Goal: Use online tool/utility: Utilize a website feature to perform a specific function

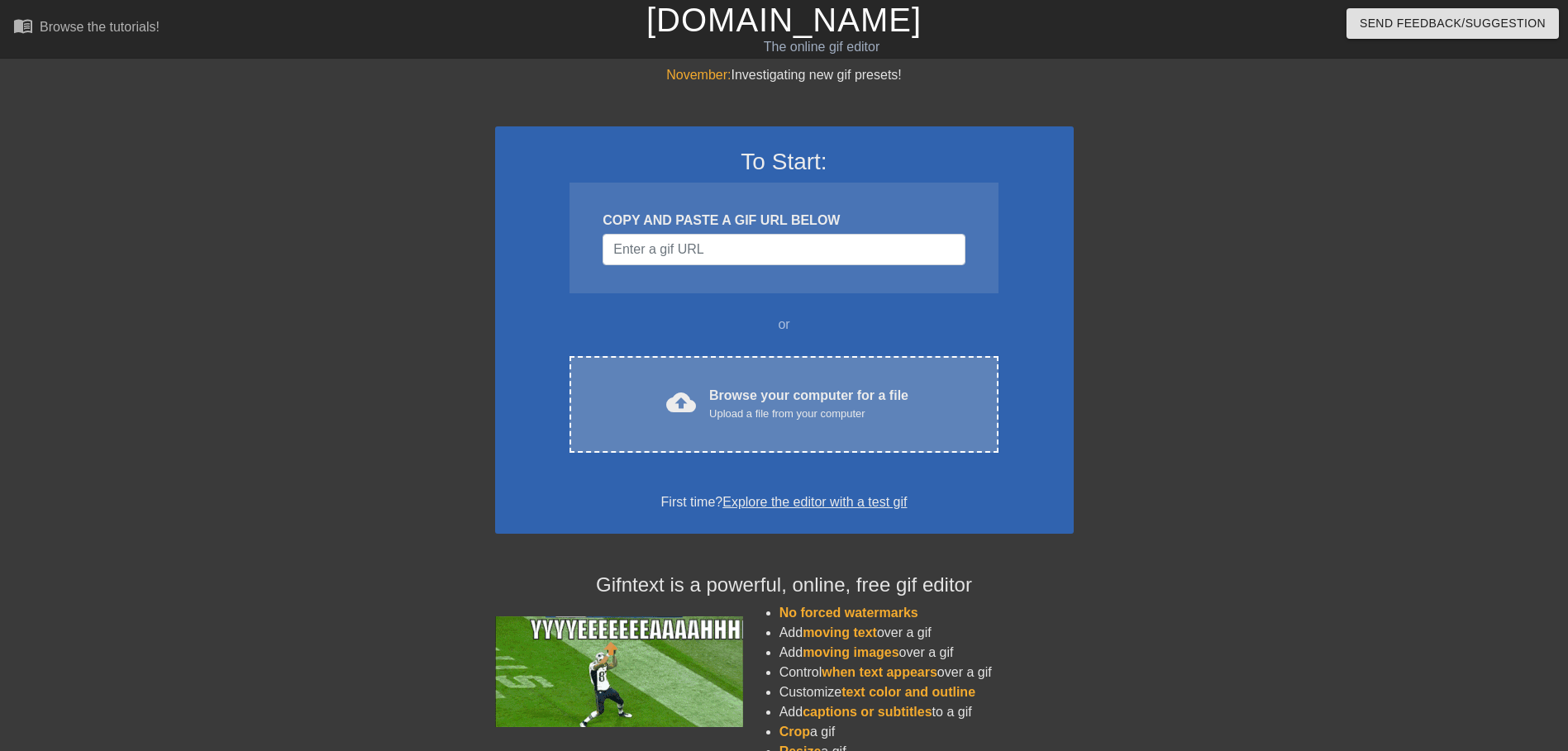
click at [687, 412] on span "cloud_upload" at bounding box center [681, 403] width 29 height 29
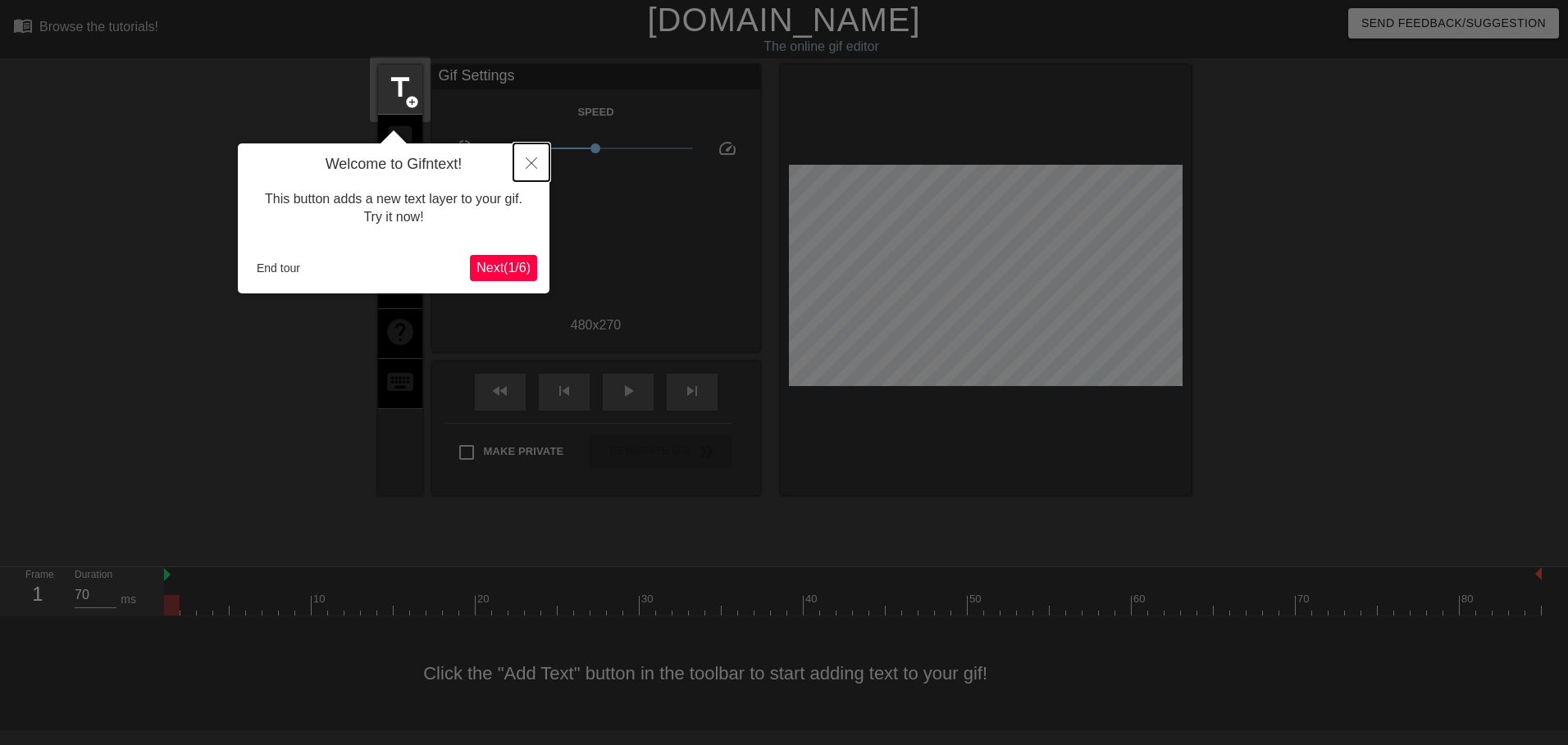
click at [530, 167] on icon "Close" at bounding box center [531, 163] width 12 height 12
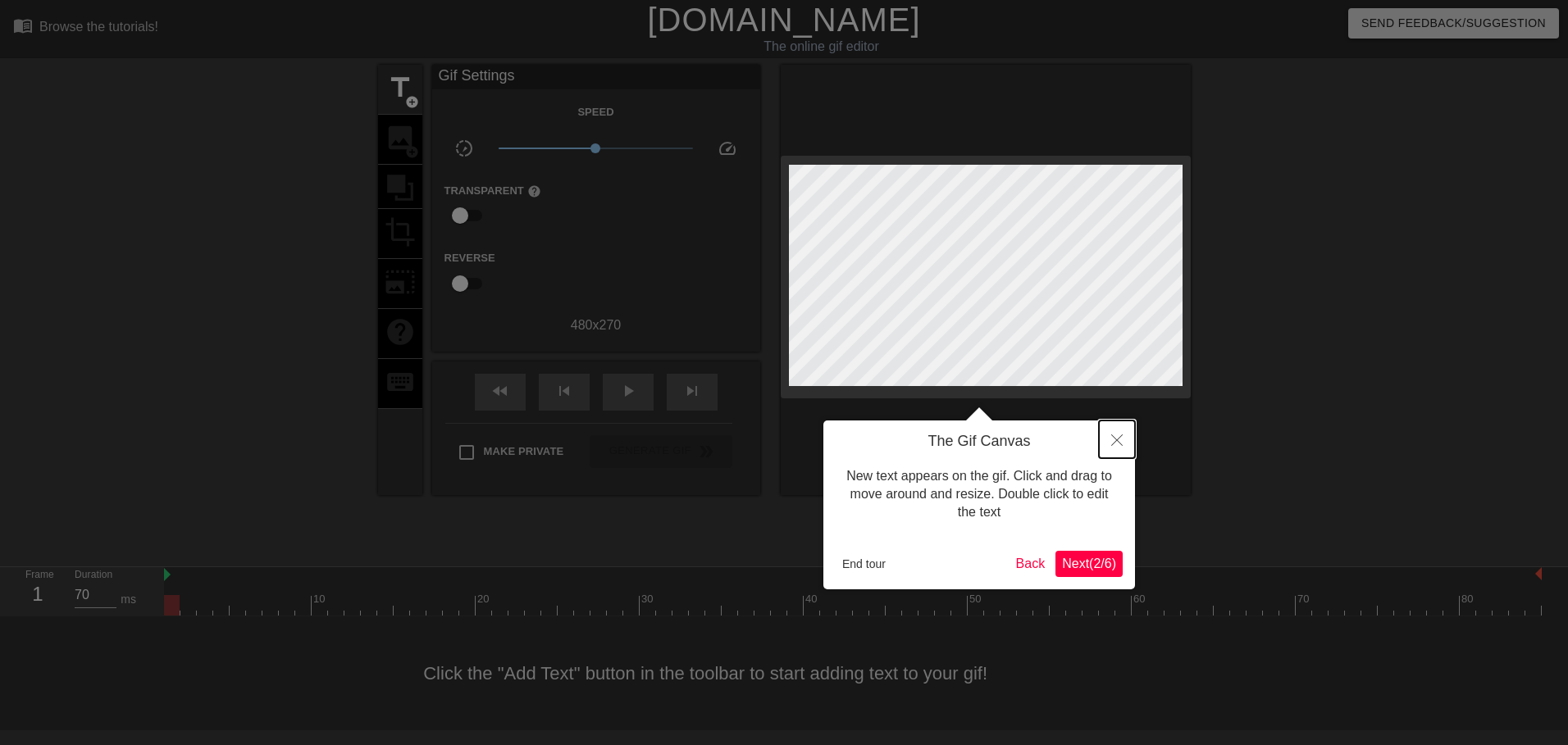
click at [1119, 437] on icon "Close" at bounding box center [1116, 440] width 12 height 12
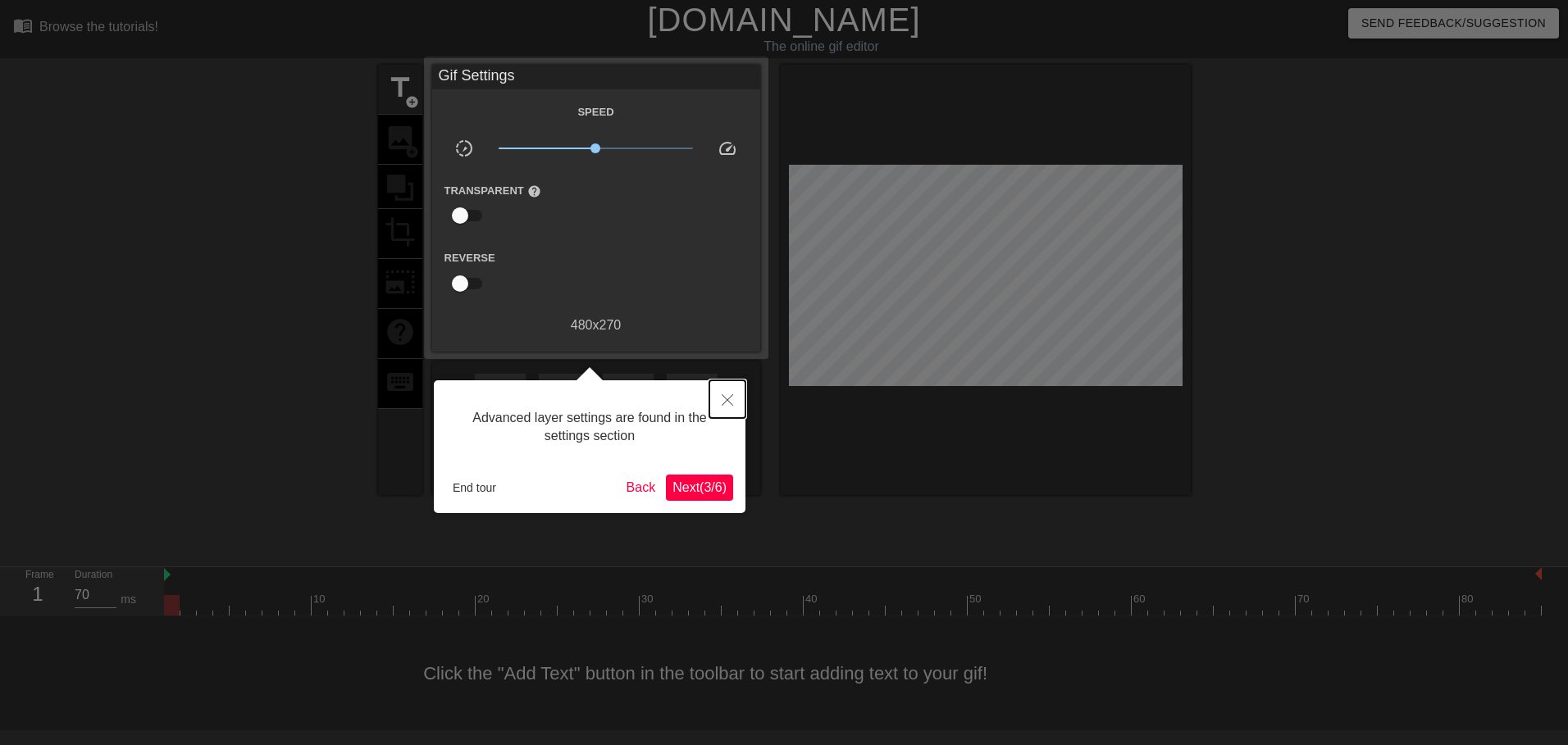
click at [732, 401] on icon "Close" at bounding box center [727, 399] width 12 height 12
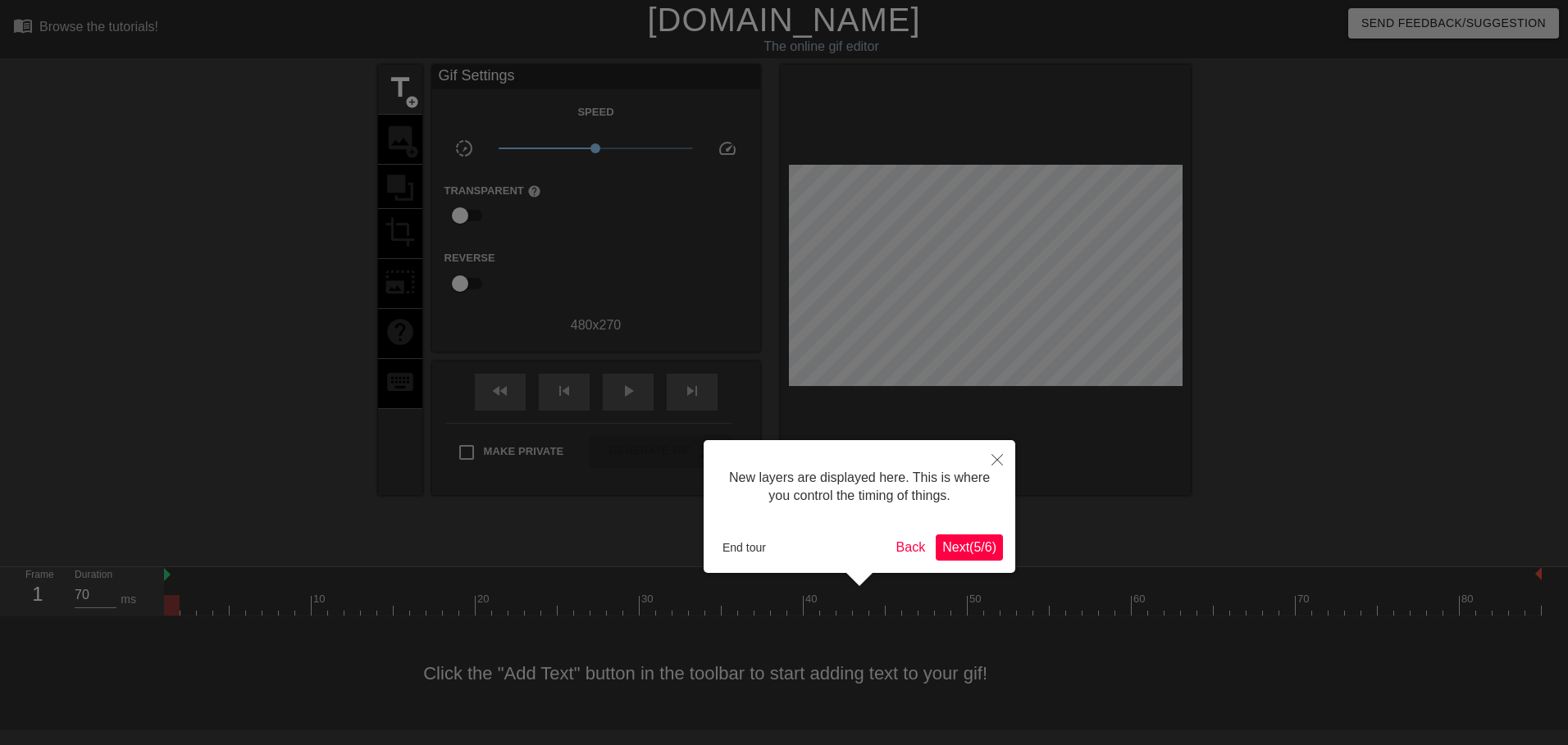
scroll to position [14, 0]
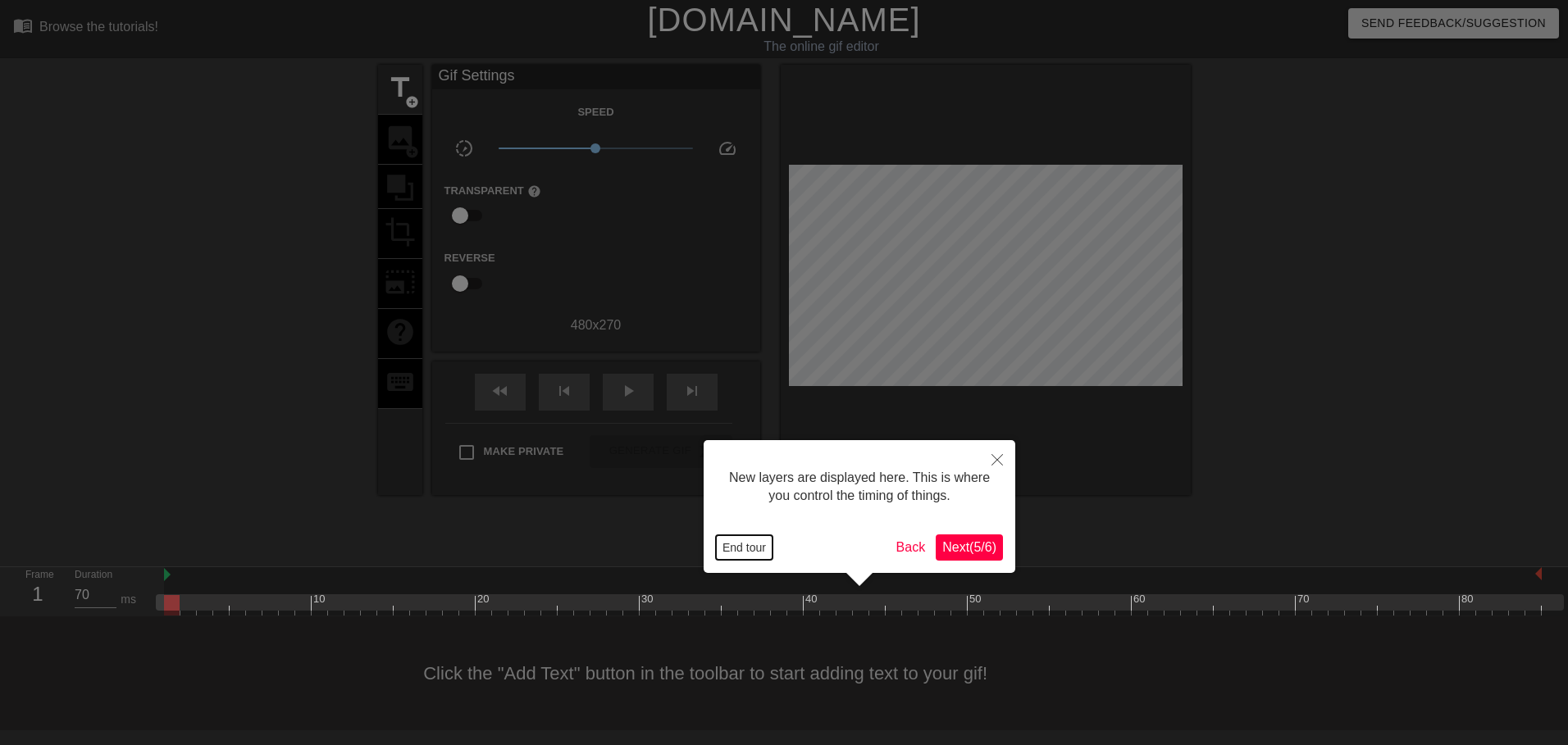
click at [750, 553] on button "End tour" at bounding box center [744, 547] width 57 height 25
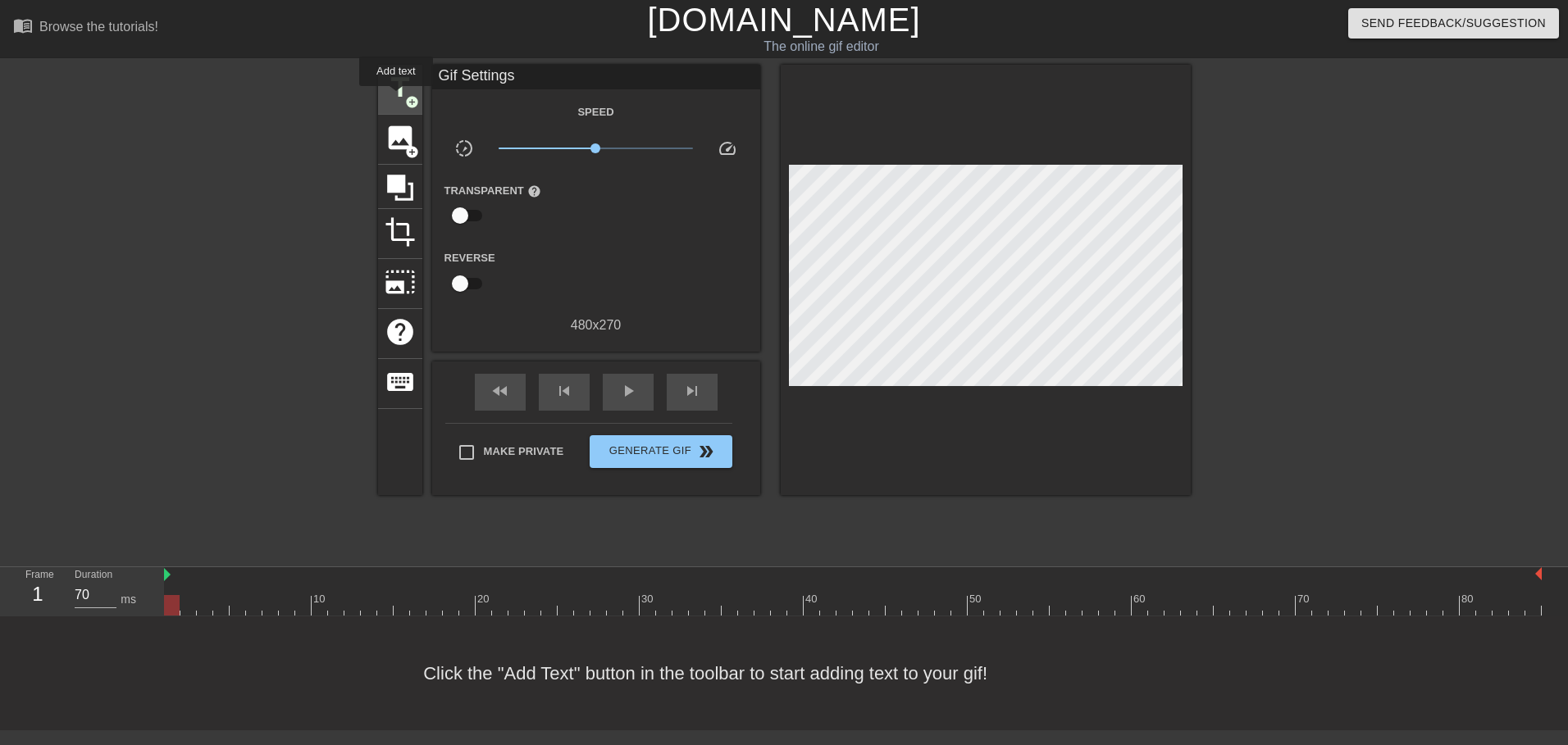
click at [396, 98] on span "title" at bounding box center [400, 88] width 31 height 31
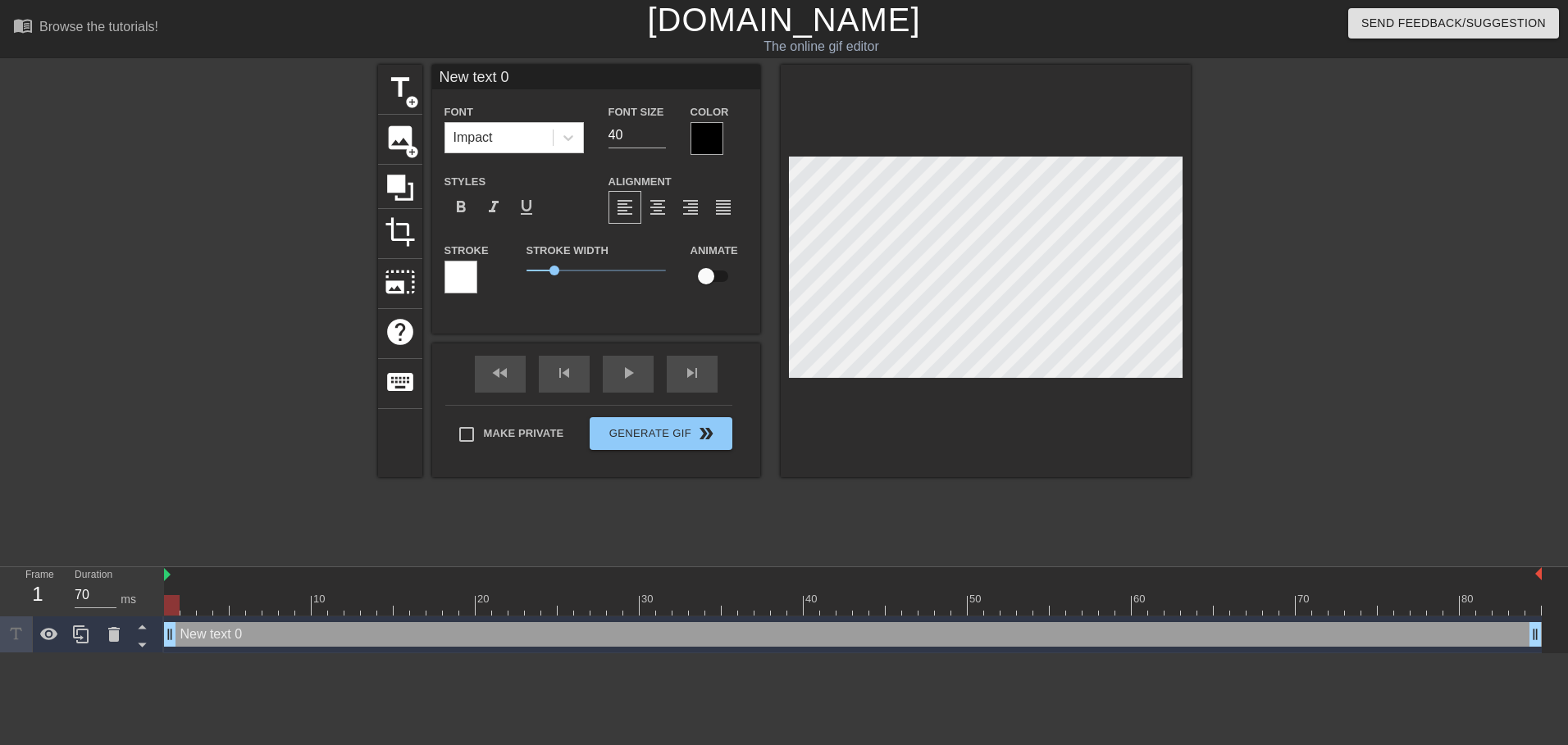
scroll to position [3, 4]
type input "o"
type textarea "o"
type input "ok"
type textarea "ok"
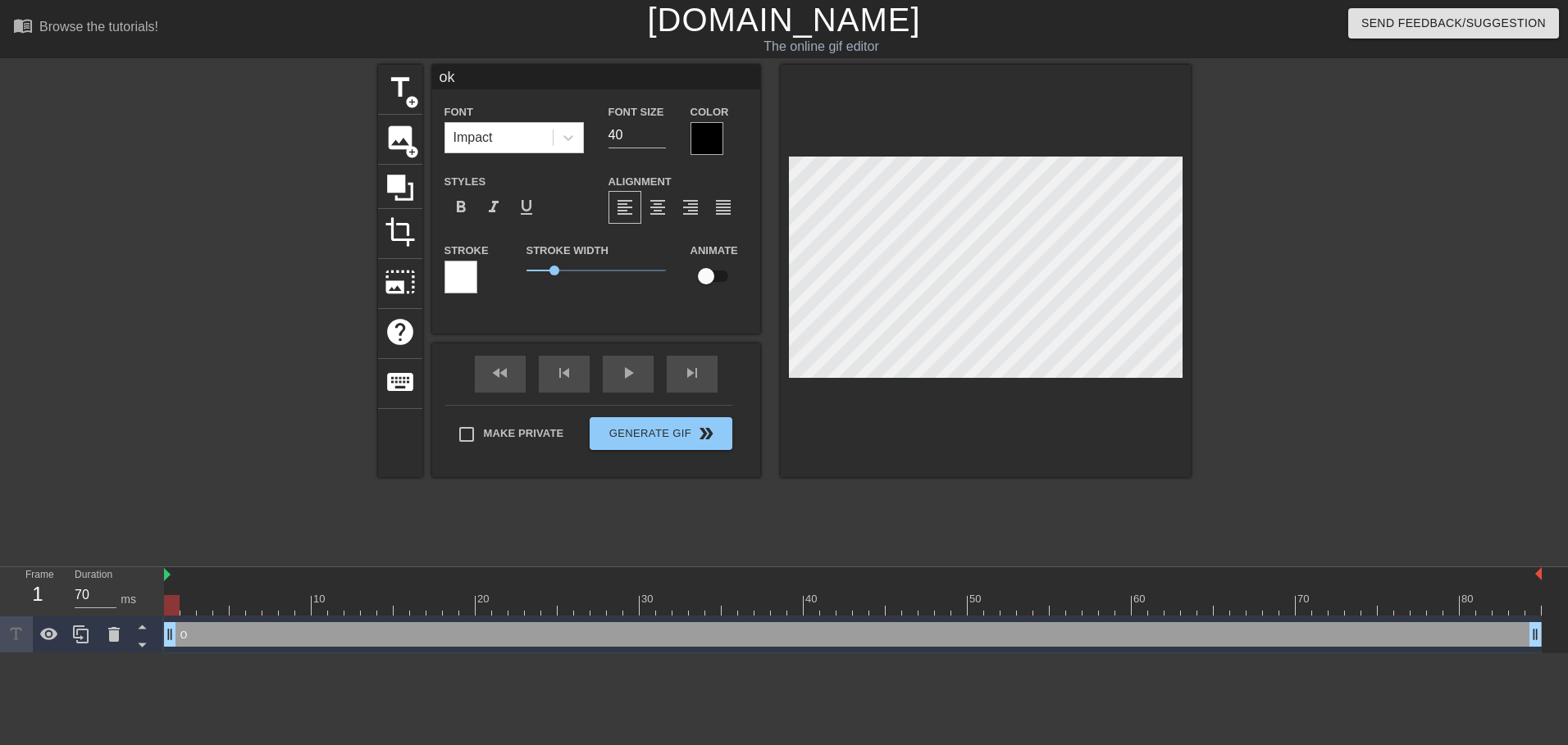
type input "ok"
type textarea "ok"
type input "ok w"
type textarea "ok w"
type input "ok we"
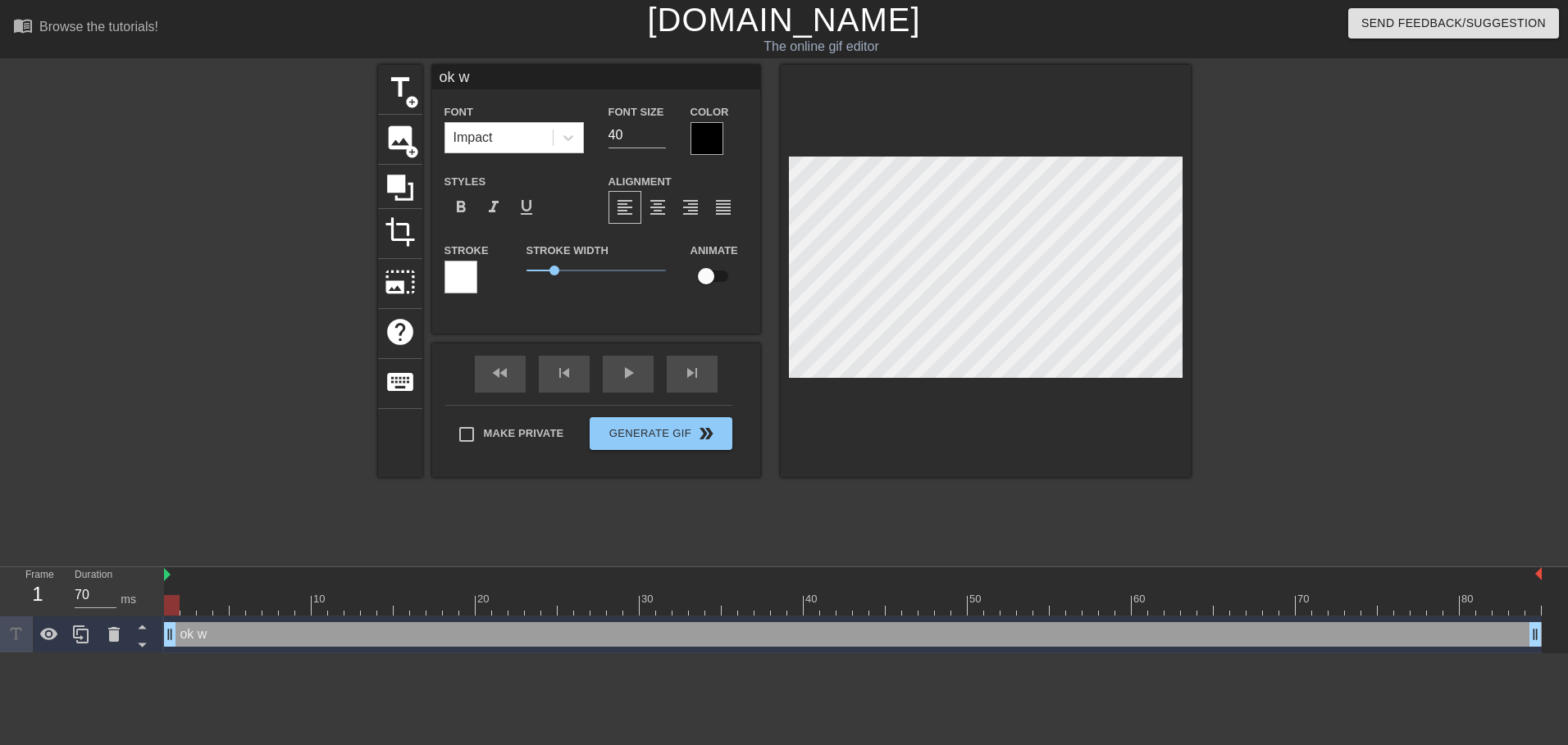
type textarea "ok we"
type input "ok we"
type textarea "ok we"
type input "ok we n"
type textarea "ok we n"
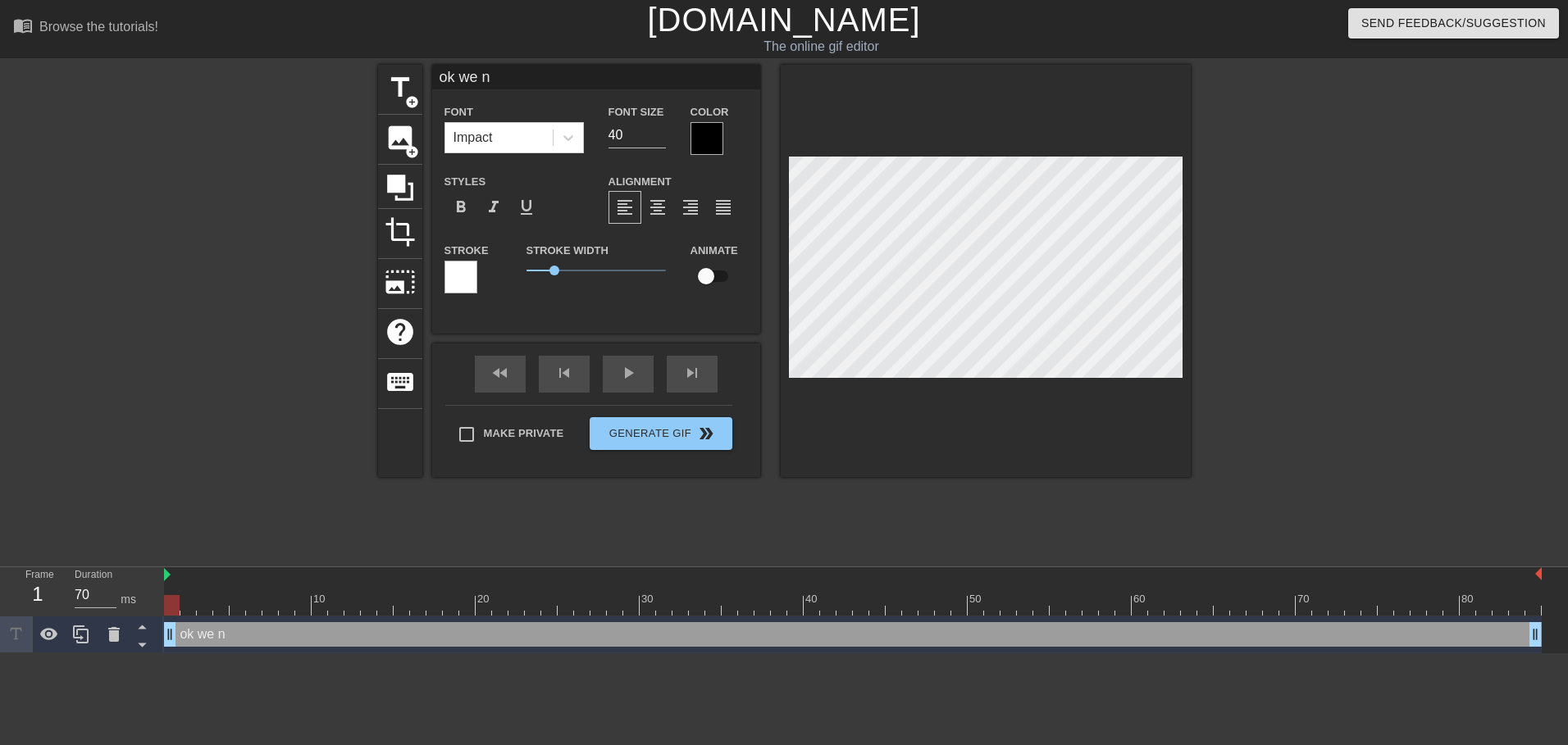
type input "ok we no"
type textarea "ok we no"
type input "ok we now"
type textarea "ok we now"
type input "ok we now"
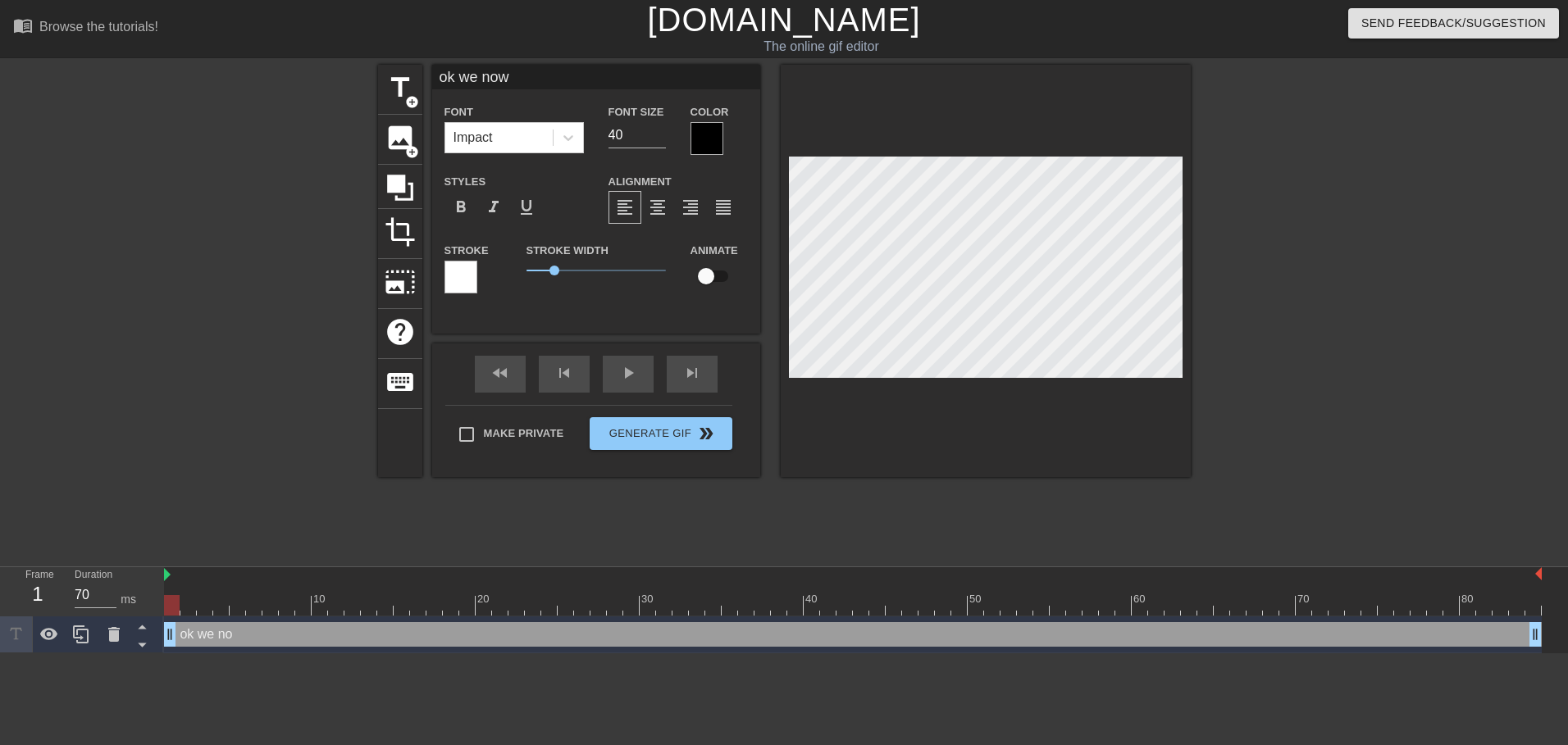
type textarea "ok we now"
type input "ok we now h"
type textarea "ok we now h"
type input "ok we now ha"
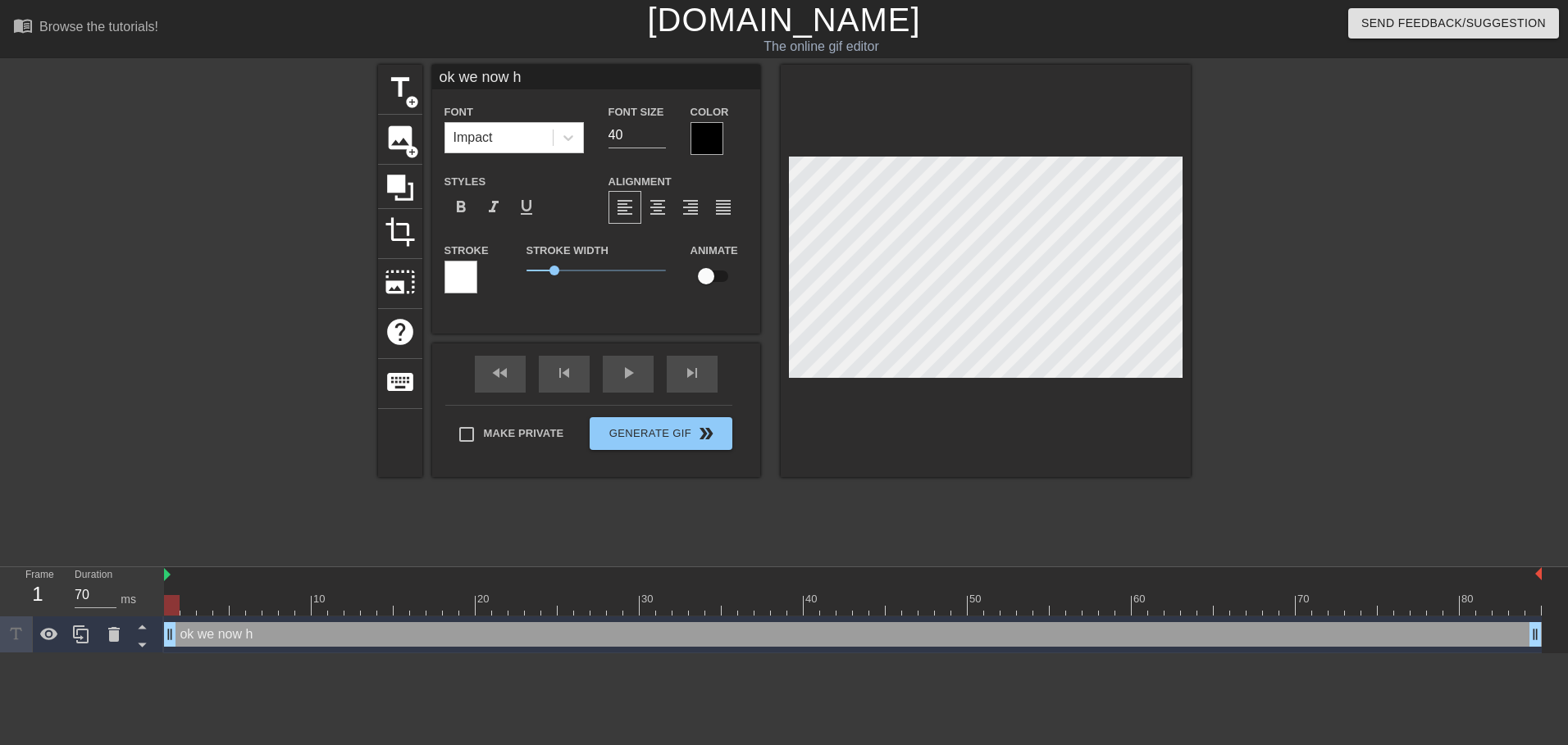
type textarea "ok we now ha"
type input "ok we now hav"
type textarea "ok we now hav"
type input "ok we now have"
type textarea "ok we now have"
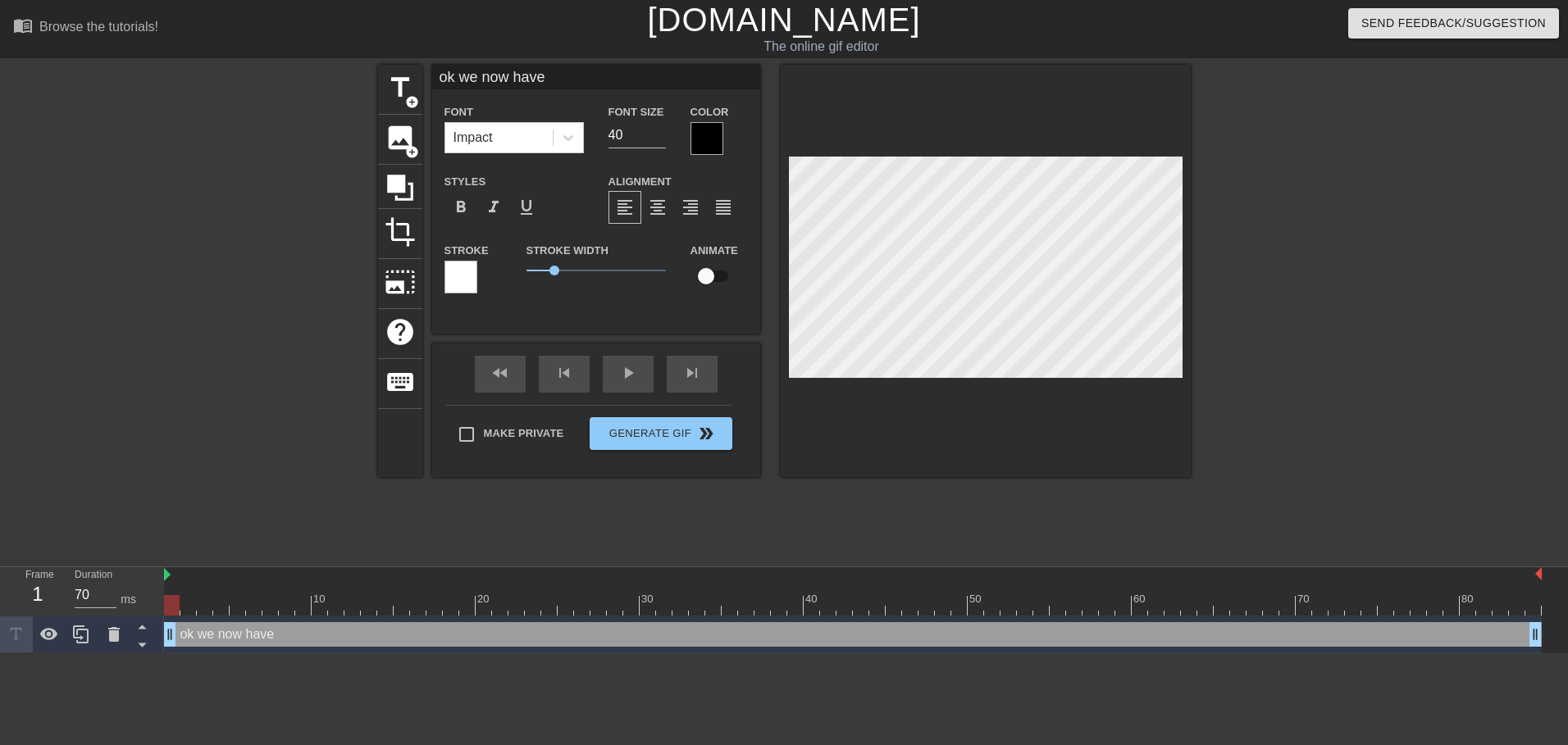
type input "ok we now have"
type textarea "ok we now have"
type input "ok we now have s"
type textarea "ok we now have s"
type input "ok we now have su"
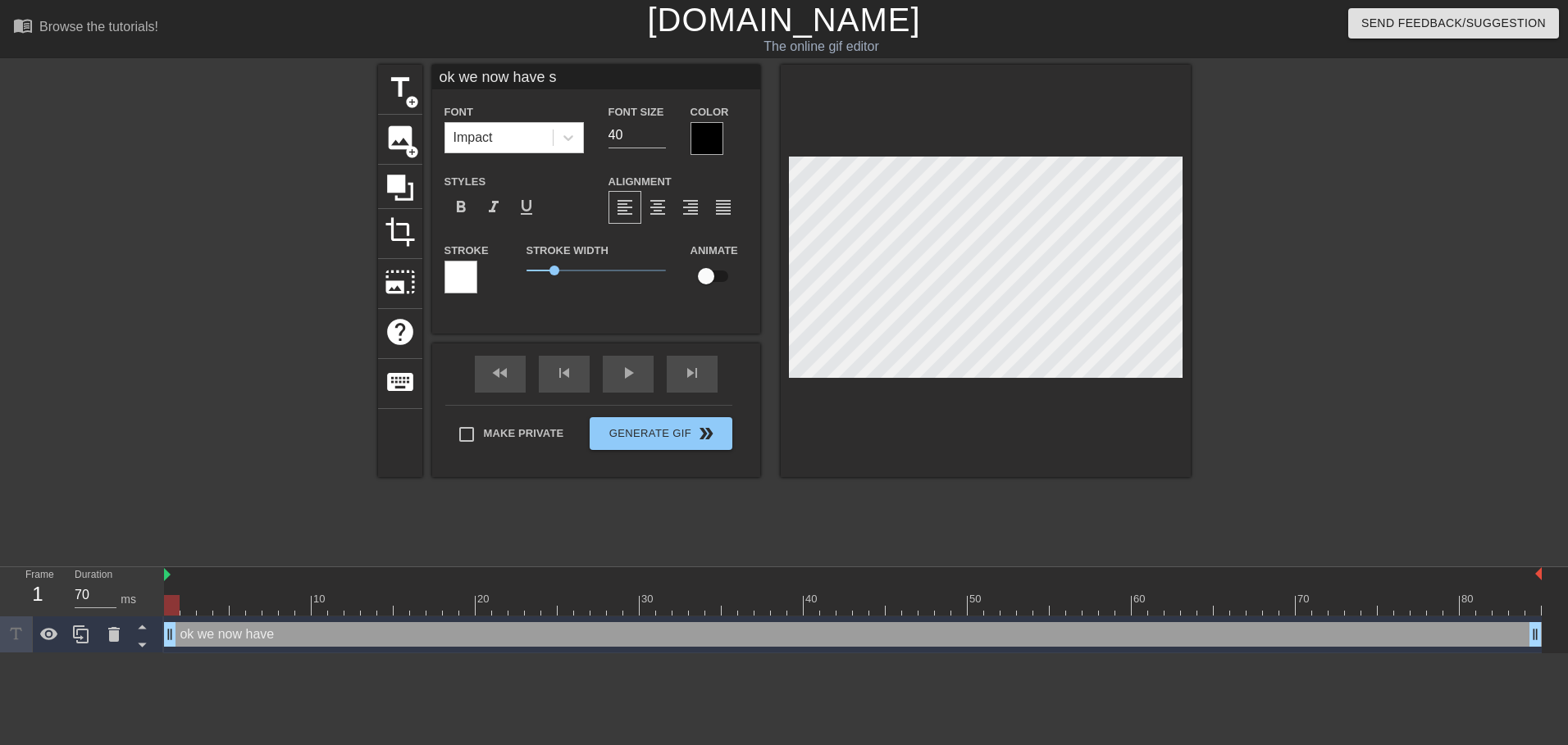
type textarea "ok we now have su"
type input "ok we now have sup"
type textarea "ok we now have sup"
type input "ok we now have su"
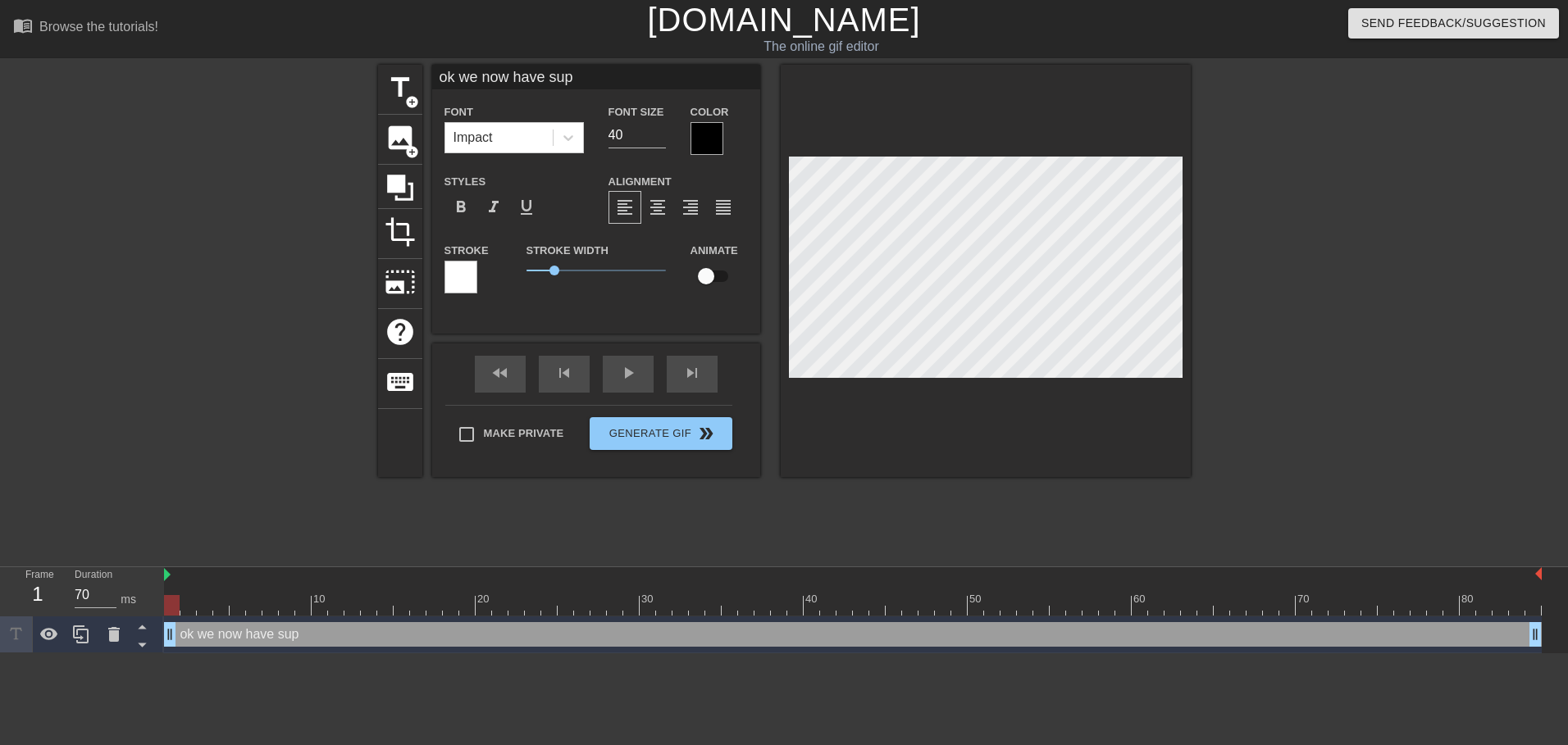
type textarea "ok we now have su"
type input "ok we now have sul"
type textarea "ok we now have sul"
type input "ok we now have sulf"
type textarea "ok we now have sulf"
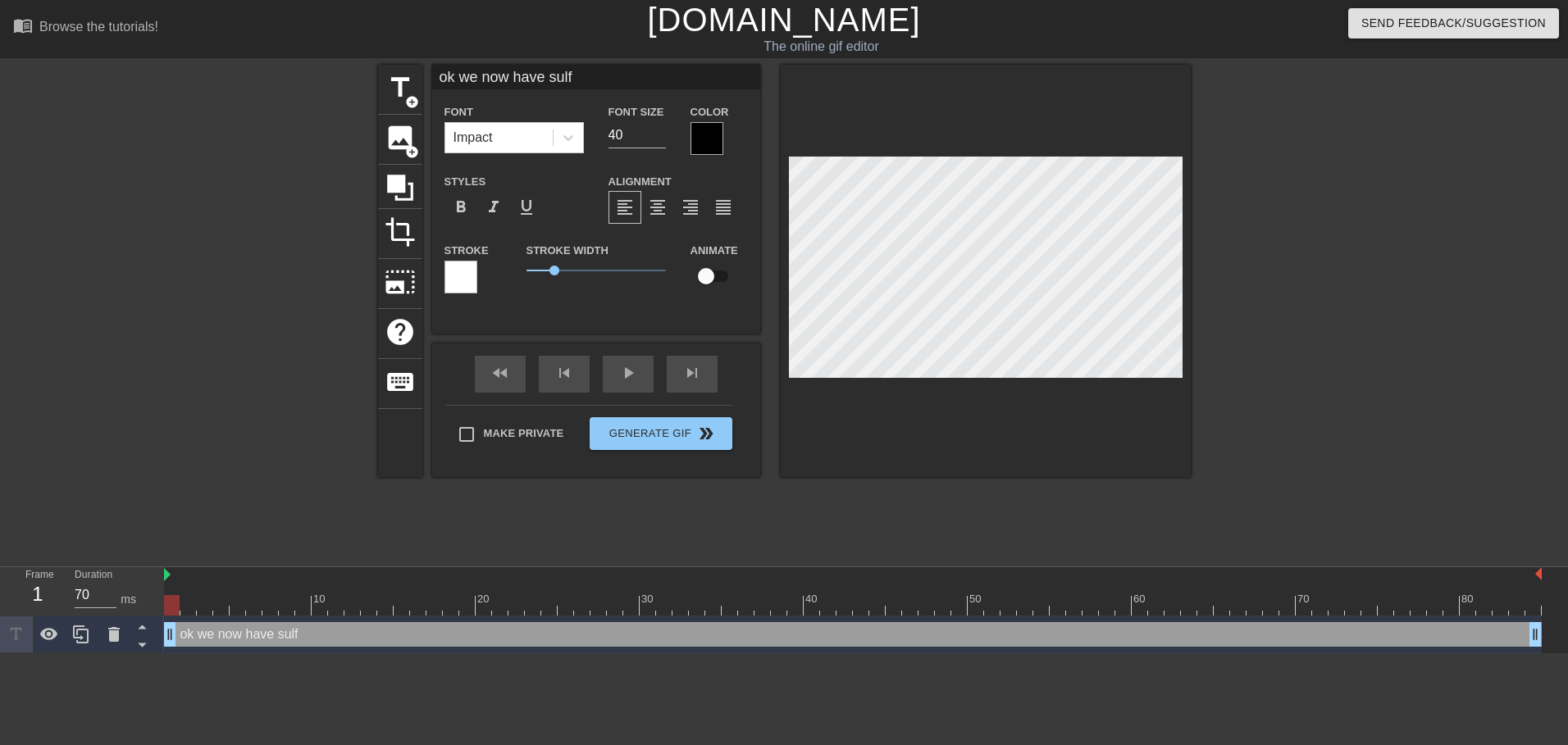
type input "ok we now have sulfu"
type textarea "ok we now have sulfu"
type input "ok we now have sulfur"
type textarea "ok we now have sulfur"
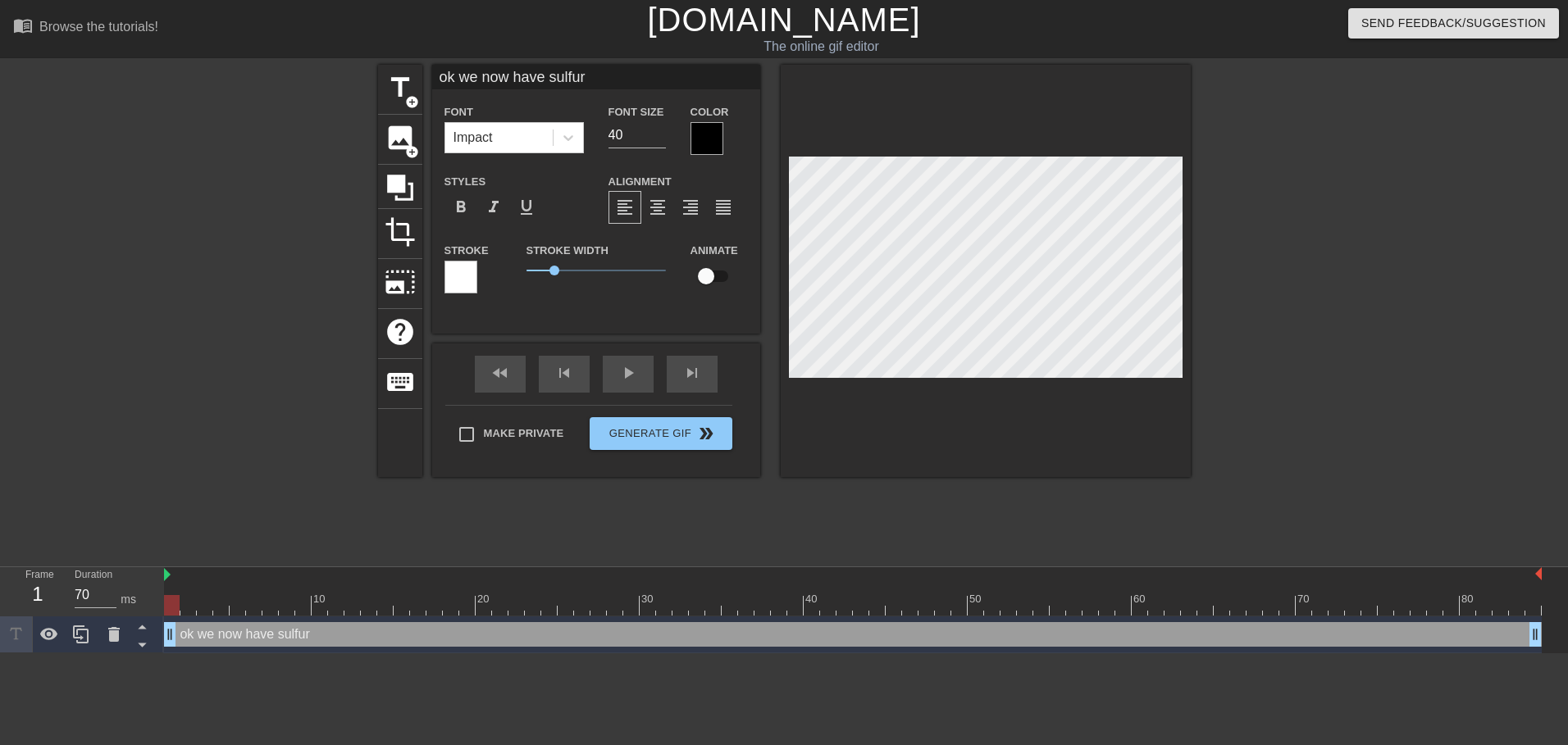
scroll to position [3, 5]
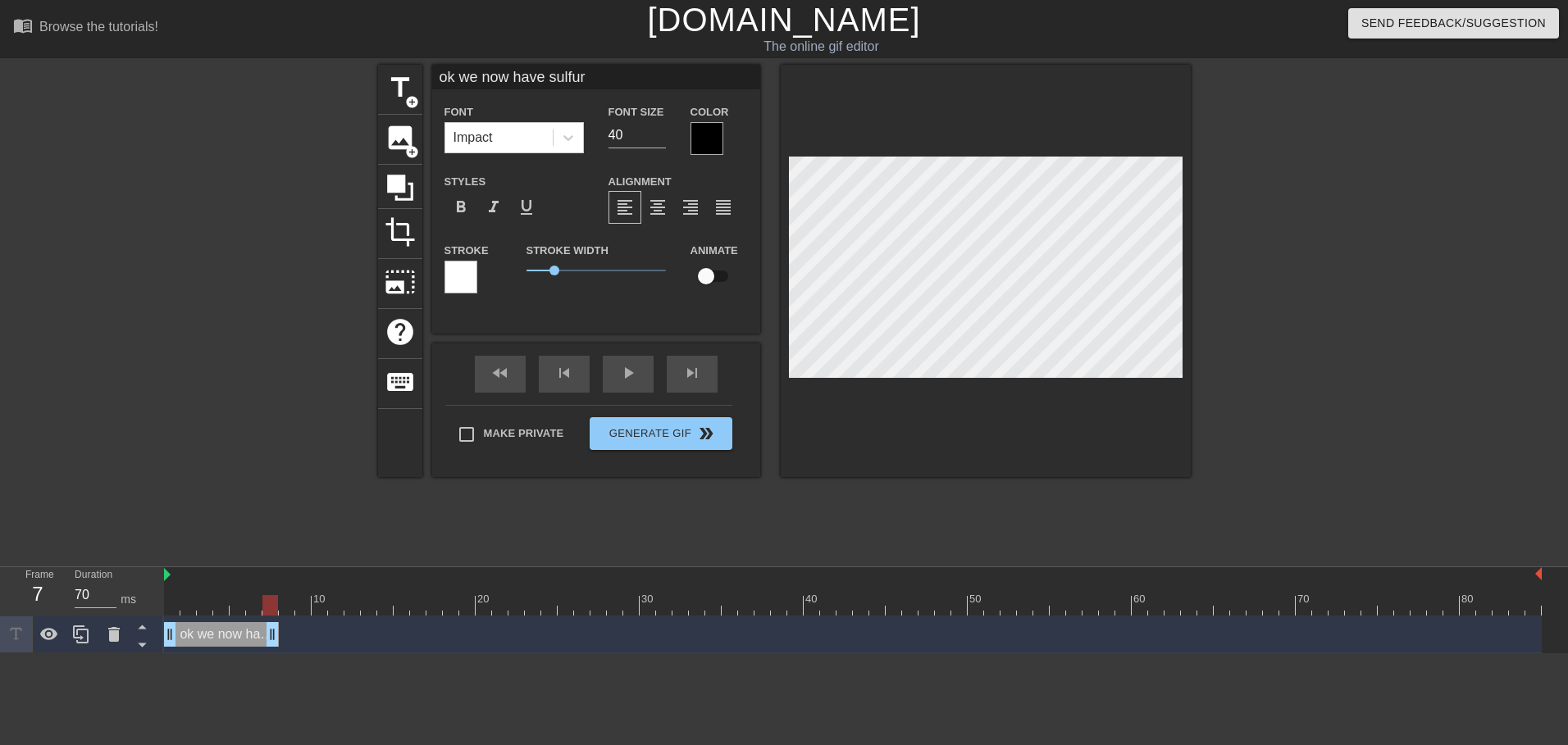
drag, startPoint x: 1537, startPoint y: 636, endPoint x: 272, endPoint y: 636, distance: 1265.0
type input "60"
click at [293, 601] on div at bounding box center [853, 605] width 1377 height 20
click at [242, 602] on div at bounding box center [853, 605] width 1377 height 20
click at [398, 98] on span "title" at bounding box center [400, 88] width 31 height 31
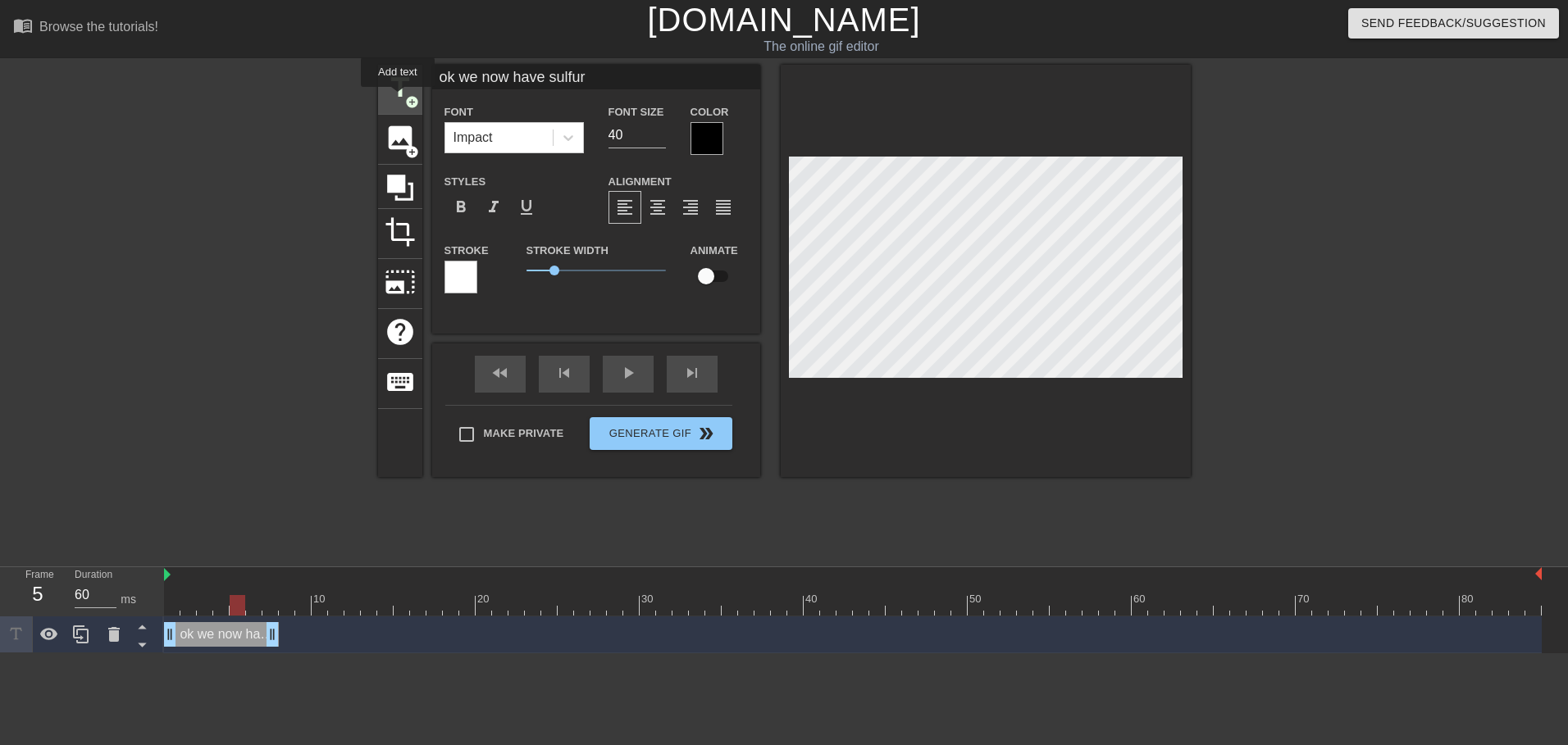
type input "New text 1"
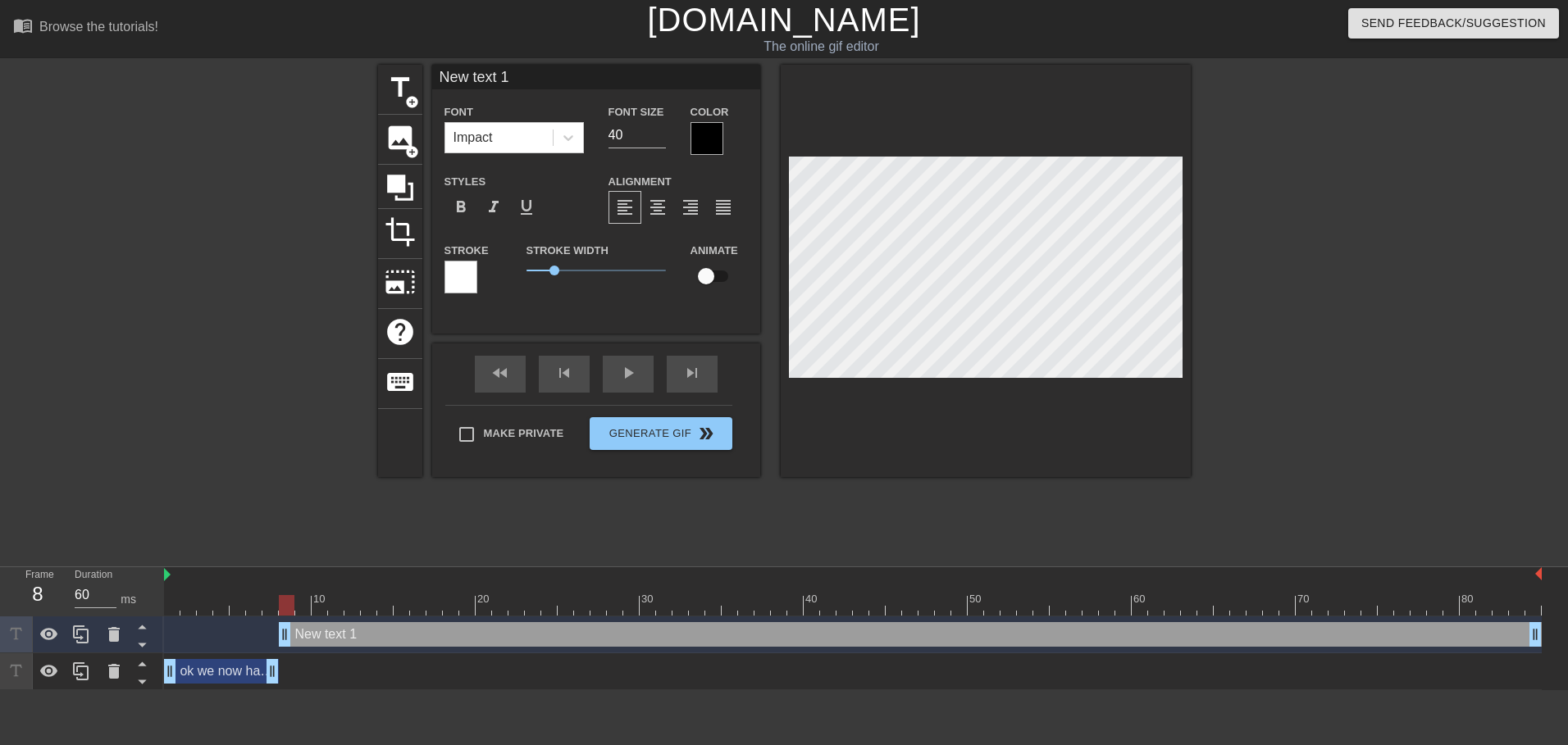
type input "70"
drag, startPoint x: 239, startPoint y: 640, endPoint x: 303, endPoint y: 644, distance: 64.1
type input "o"
type textarea "o"
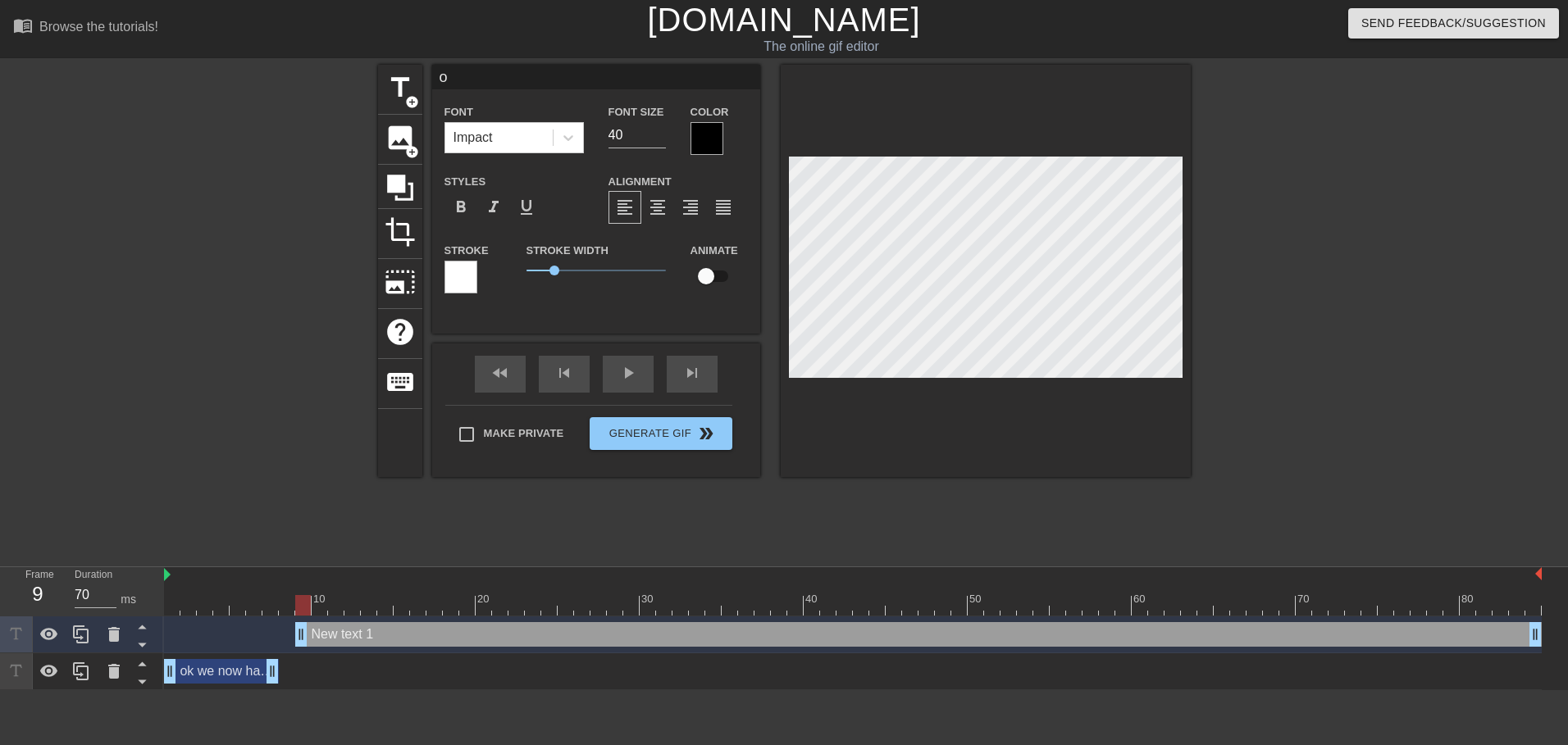
scroll to position [3, 2]
type input "ok"
type textarea "ok"
type input "ok"
type textarea "ok"
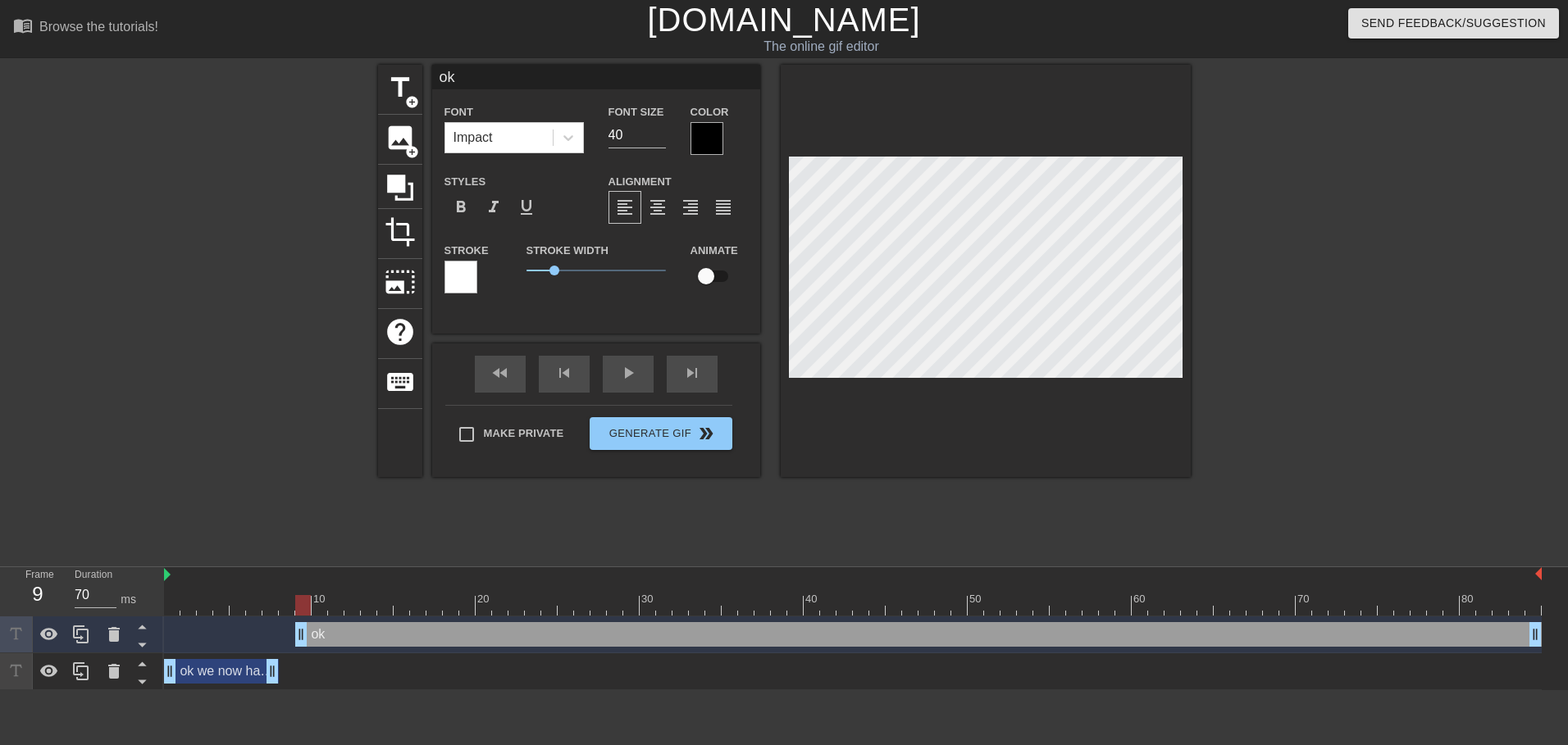
type input "ok n"
type textarea "ok n"
type input "ok no"
type textarea "ok no"
type input "ok now"
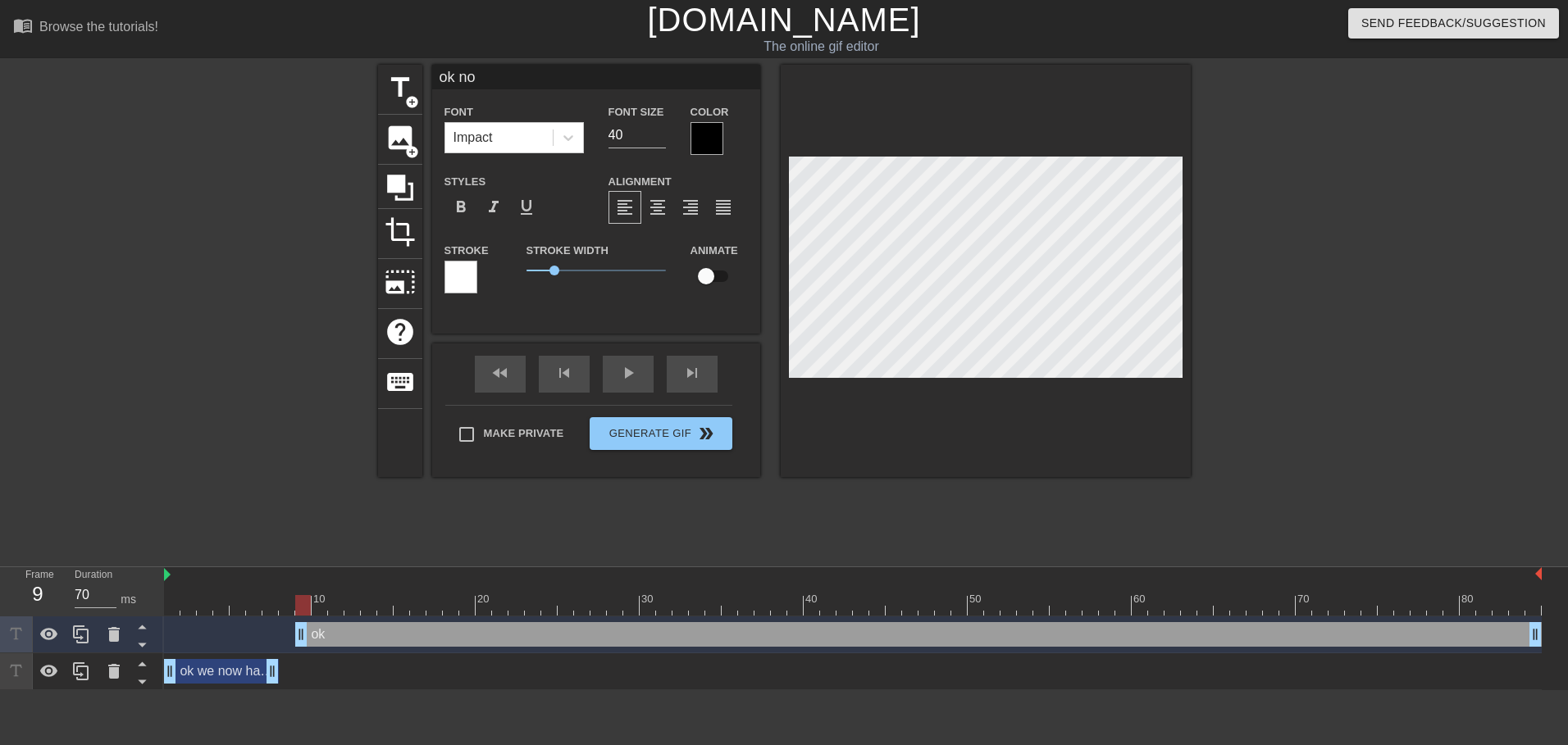
type textarea "ok now"
type input "ok now"
type textarea "ok now"
type input "ok now w"
type textarea "ok now w"
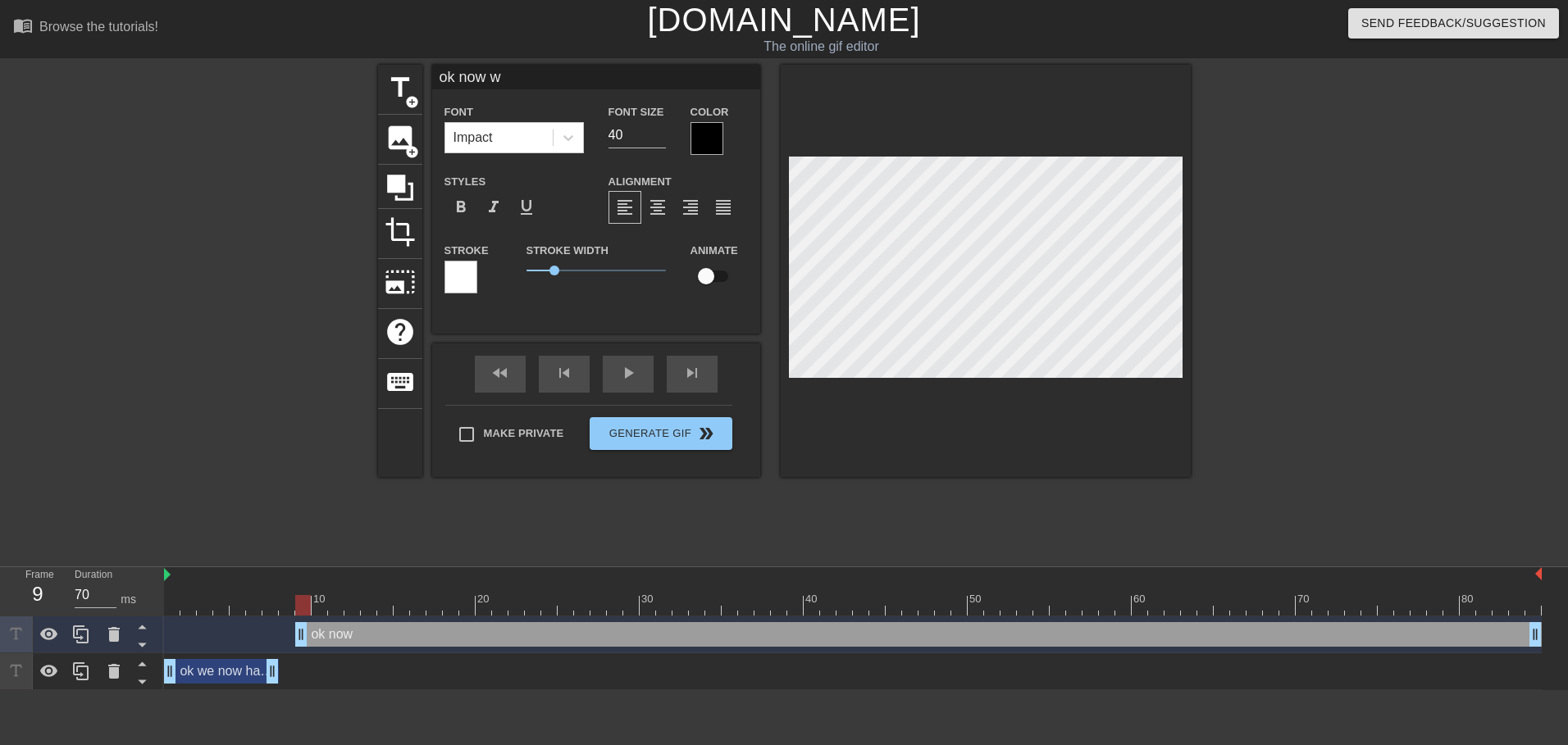
type input "ok now we"
type textarea "ok now we"
type input "ok now we"
type textarea "ok now we"
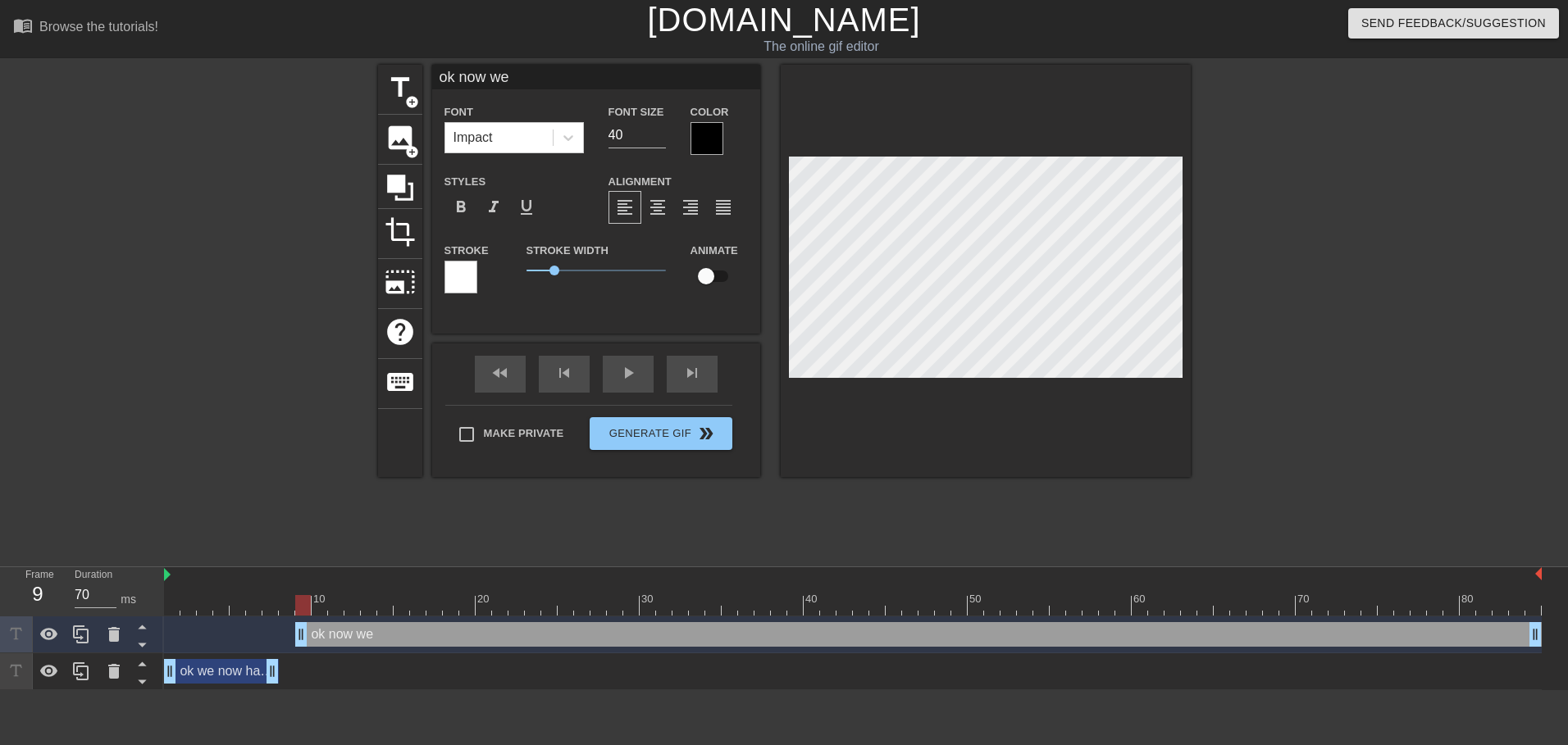
type input "ok now we h"
type textarea "ok now we h"
type input "ok now we ha"
type textarea "ok now we ha"
type input "ok now we hav"
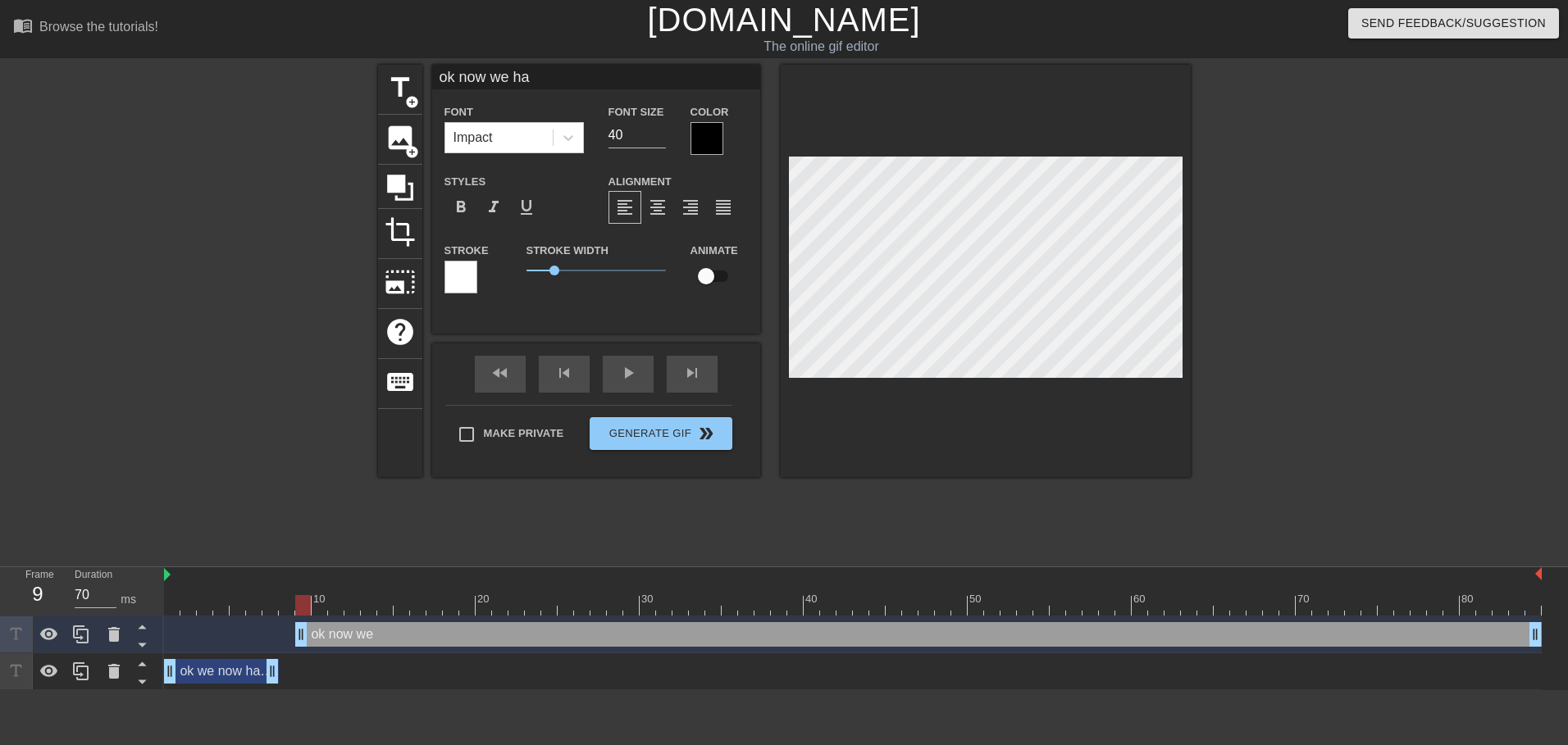
type textarea "ok now we hav"
type input "ok now we have"
type textarea "ok now we have"
type input "ok now we have"
type textarea "ok now we have"
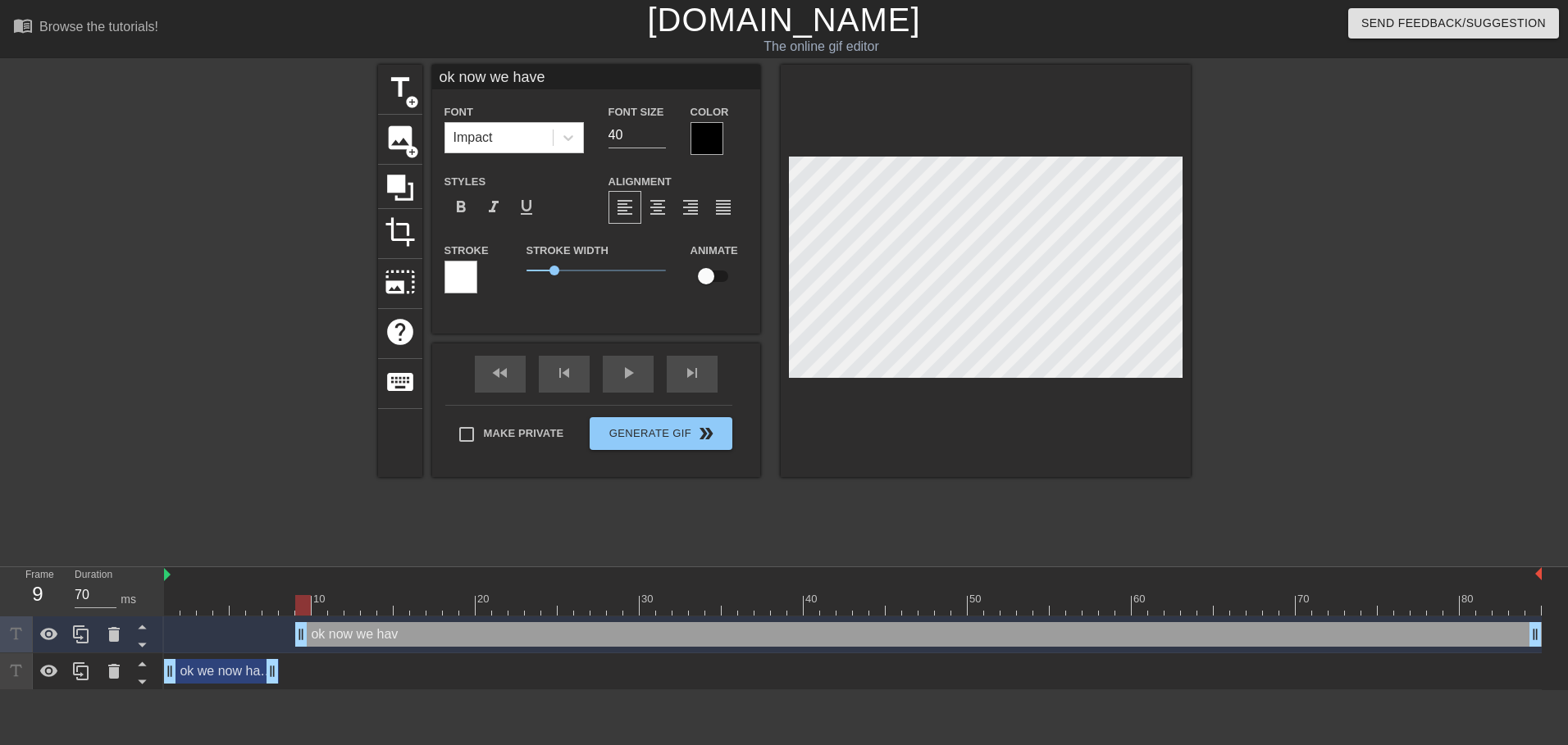
scroll to position [3, 6]
type input "ok now we have g"
type textarea "ok now we have g"
type input "ok now we have gu"
type textarea "ok now we have gu"
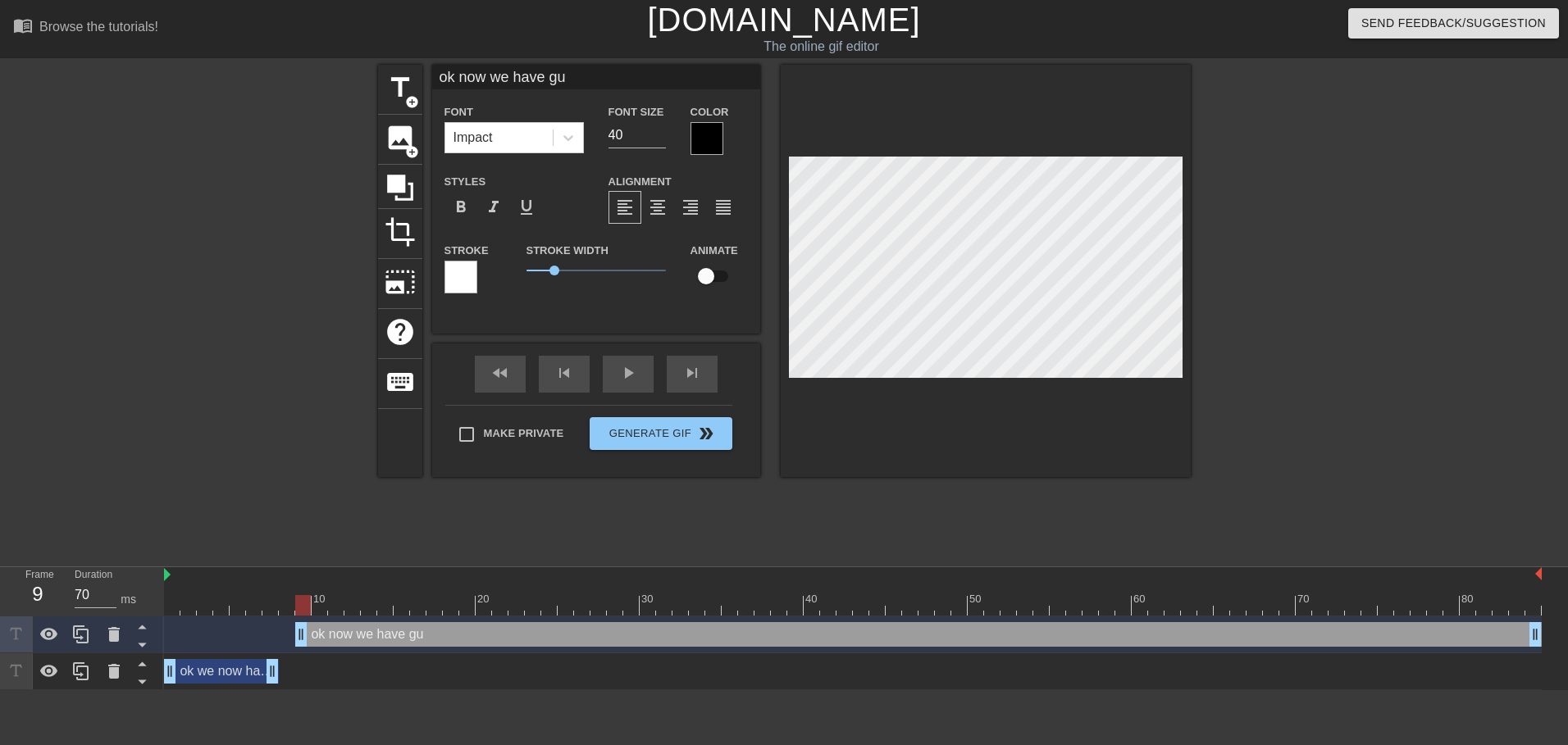
type input "ok now we have gun"
type textarea "ok now we have gun"
type input "ok now we have gun"
type textarea "ok now we have gun p"
type input "ok now we have gun pw"
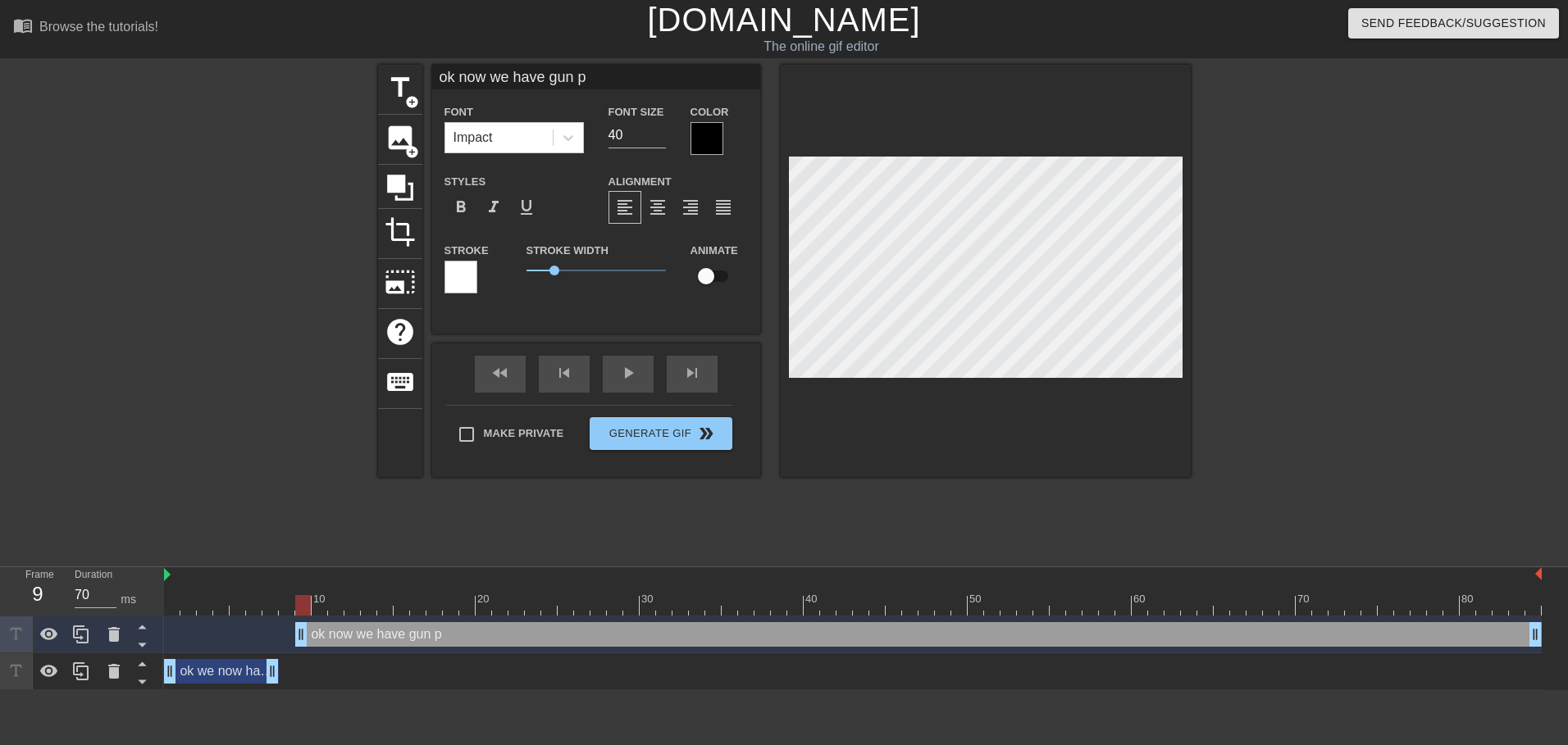
type textarea "ok now we have gun pw"
type input "ok now we have gun pwe"
type textarea "ok now we have gun pwe"
type input "ok now we have gun pw"
type textarea "ok now we have gun pw"
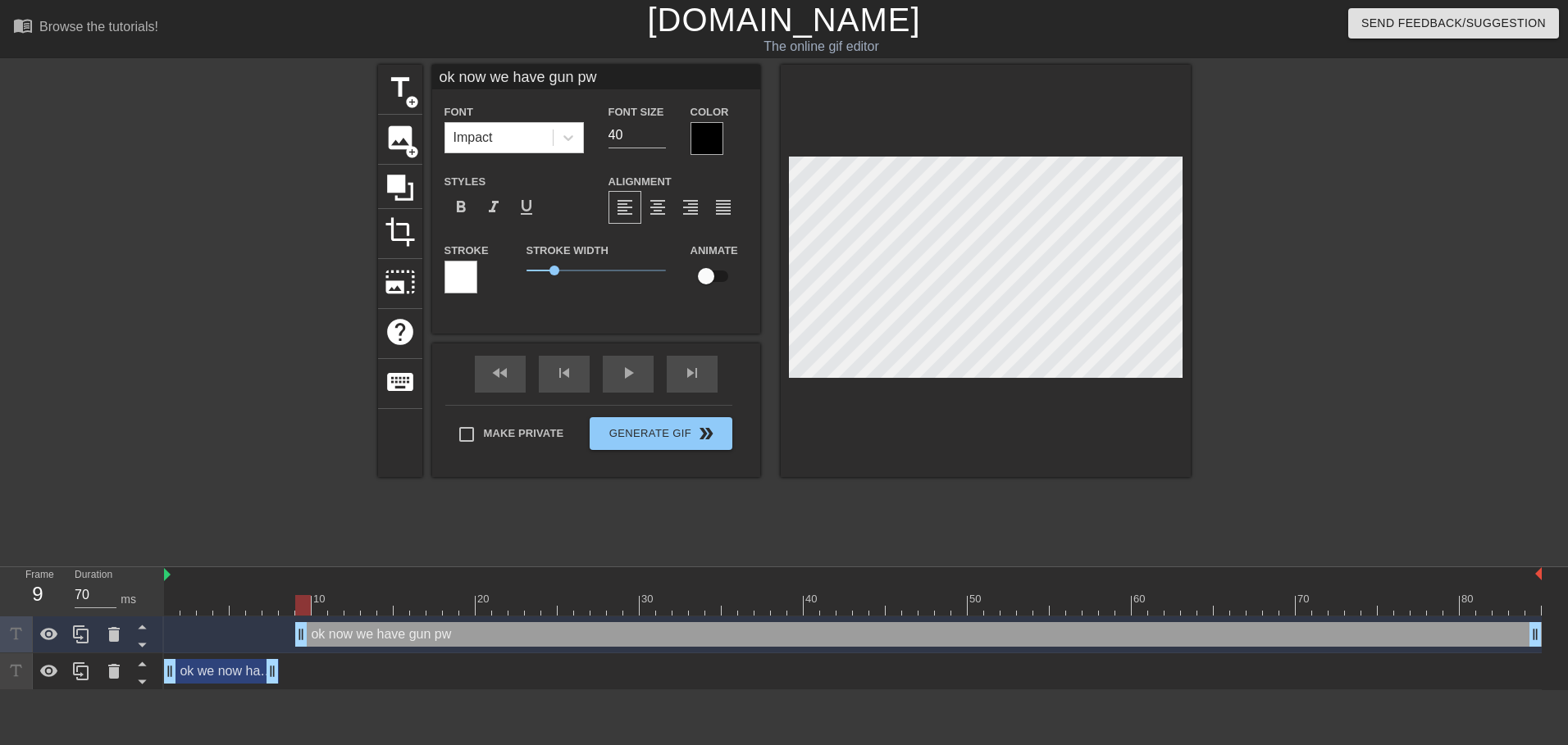
type input "ok now we have gun p"
type textarea "ok now we have gun p"
type input "ok now we have gun po"
type textarea "ok now we have gun po"
type input "ok now we have gun pow"
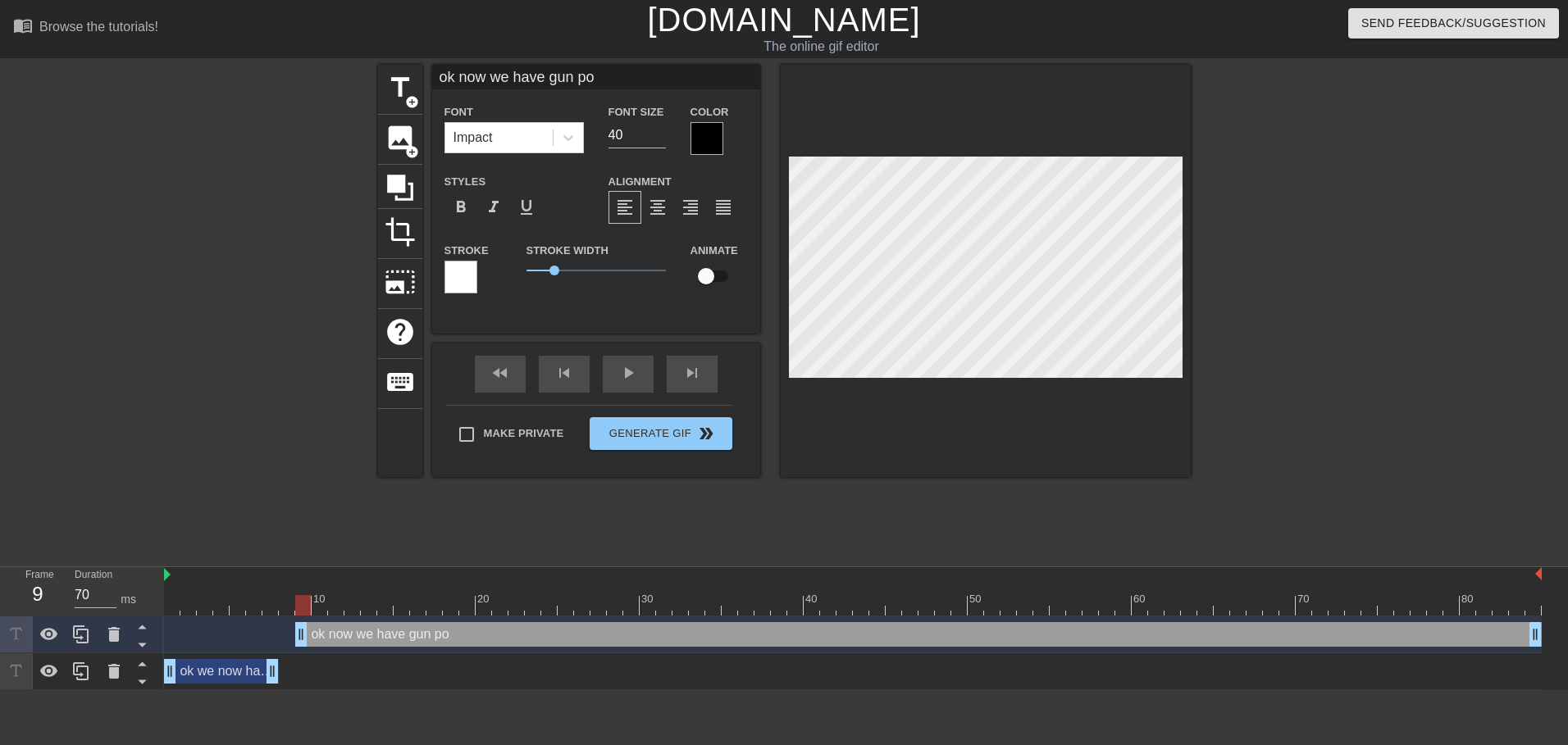
type textarea "ok now we have gun pow"
type input "ok now we have gun [PERSON_NAME]"
type textarea "ok now we have gun [PERSON_NAME]"
type input "ok now we have gun pow"
type textarea "ok now we have gun pow"
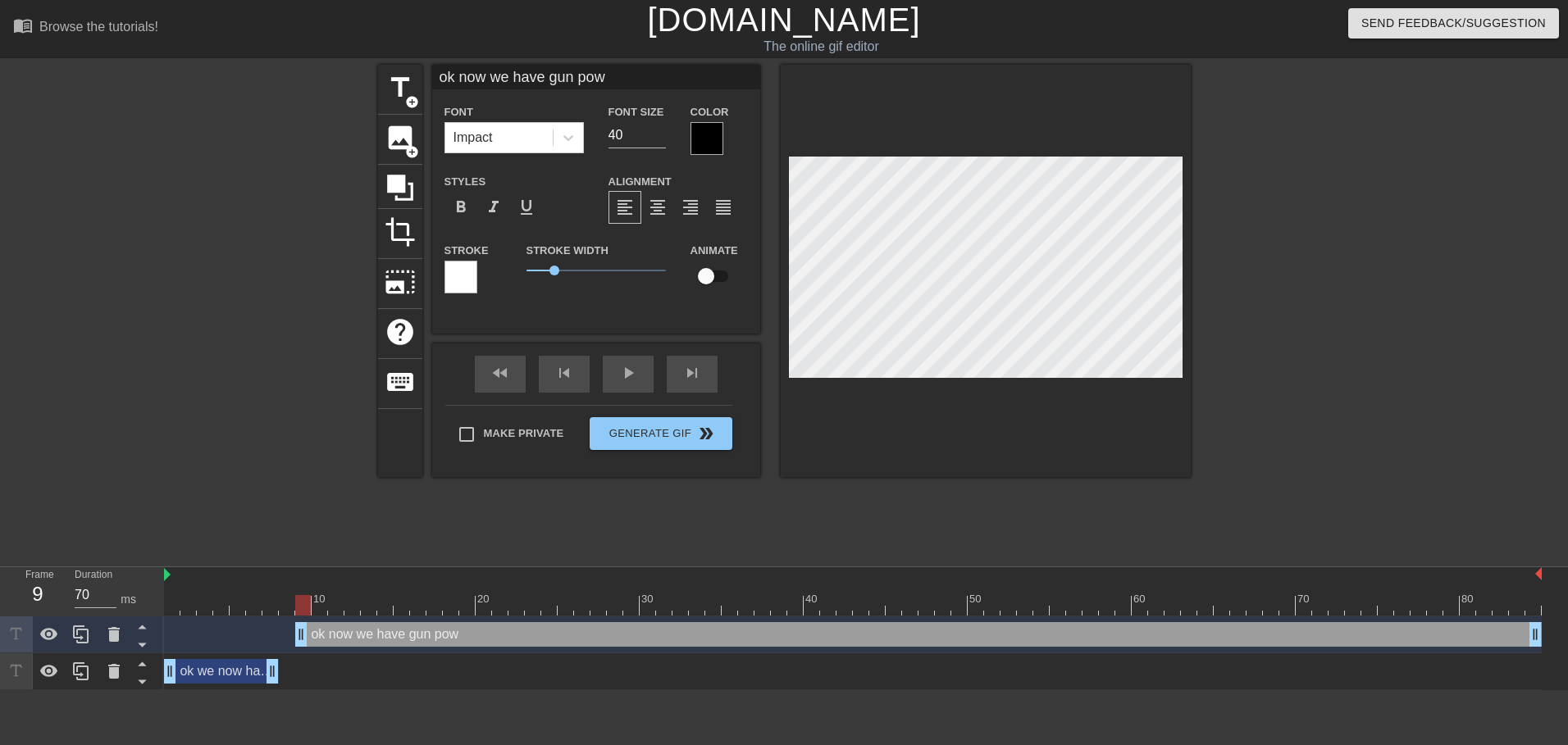
type input "ok now we have gun powd"
type textarea "ok now we have gun powd"
type input "ok now we have gun powde"
type textarea "ok now we have gun powde"
type input "ok now we have gun powder"
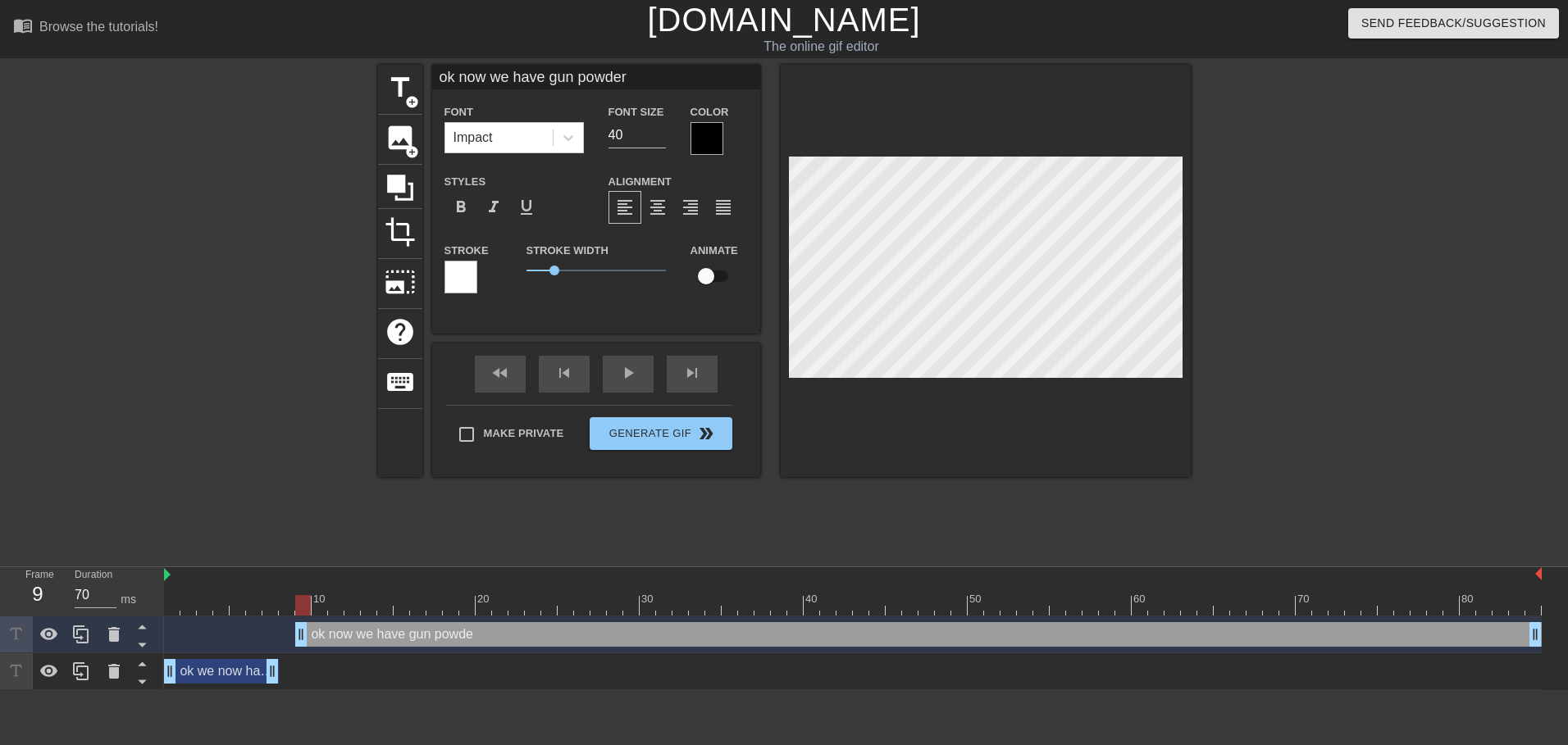
scroll to position [3, 11]
type textarea "ok now we have gun powder"
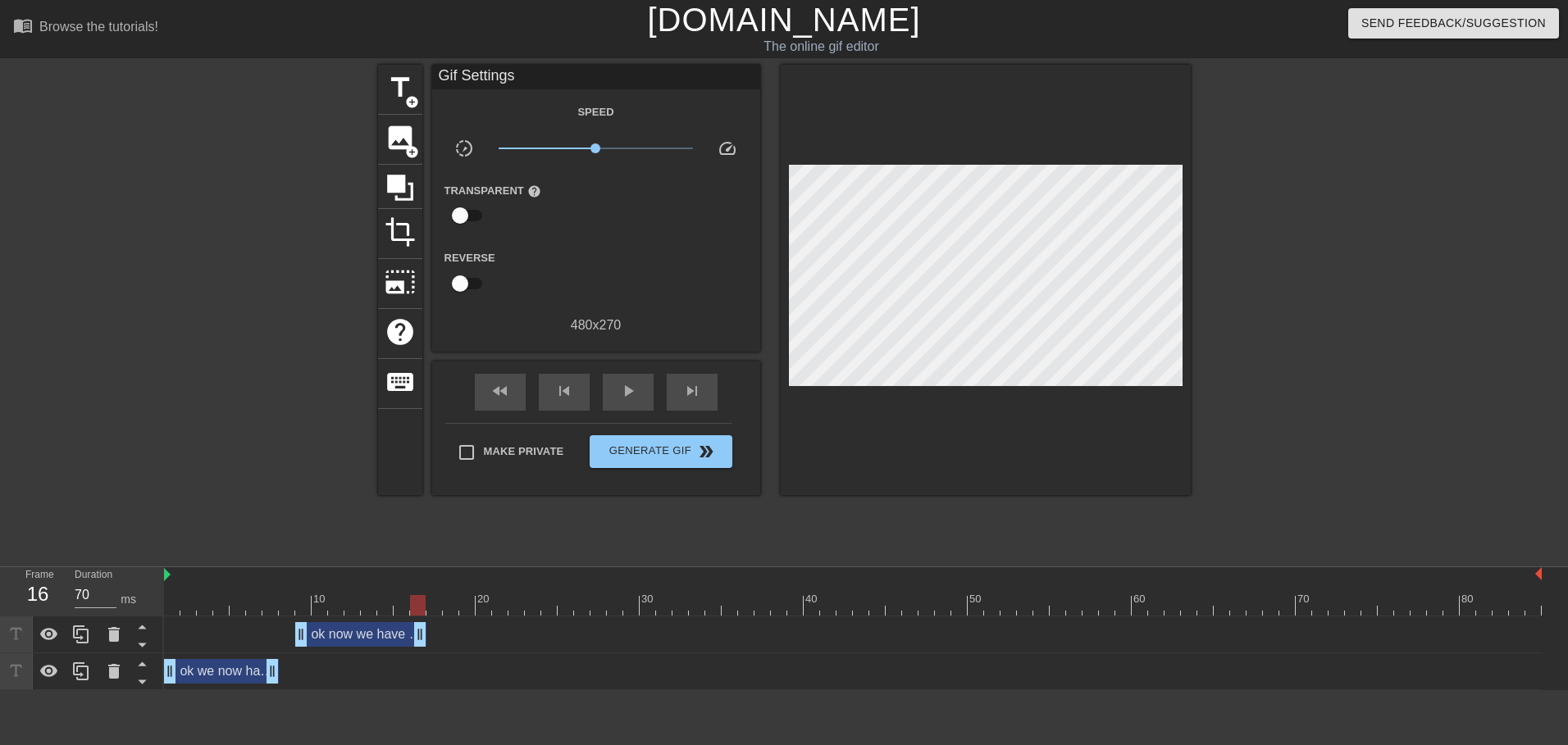
drag, startPoint x: 1530, startPoint y: 636, endPoint x: 416, endPoint y: 619, distance: 1114.1
click at [416, 619] on div "ok now we have gun powder drag_handle drag_handle" at bounding box center [853, 635] width 1377 height 36
click at [161, 605] on div "Frame 16 Duration 70 ms" at bounding box center [82, 592] width 164 height 49
click at [168, 605] on div at bounding box center [853, 605] width 1377 height 20
click at [641, 397] on div "play_arrow" at bounding box center [628, 392] width 51 height 36
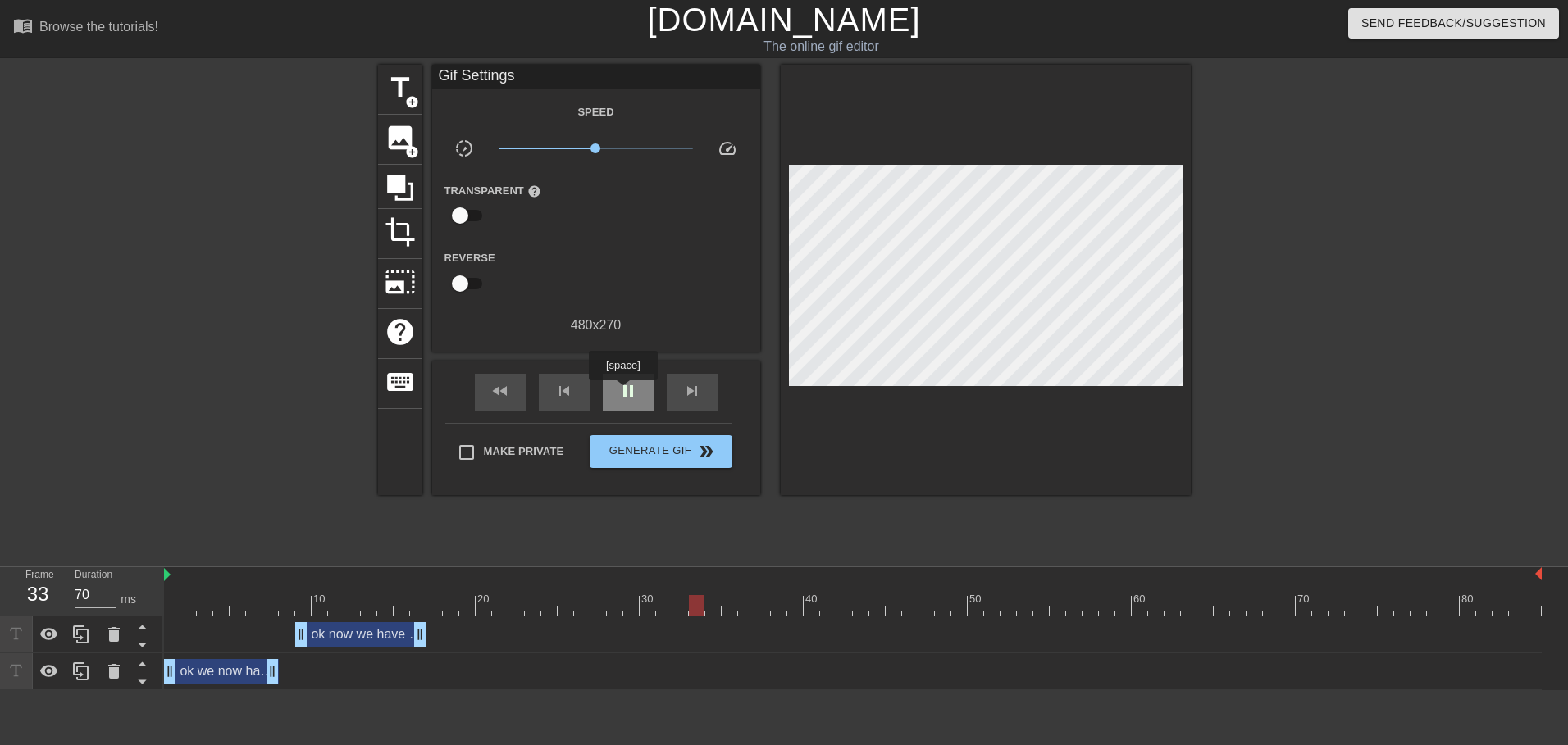
click at [622, 392] on span "pause" at bounding box center [628, 391] width 20 height 20
type input "70"
drag, startPoint x: 423, startPoint y: 642, endPoint x: 305, endPoint y: 643, distance: 118.0
click at [109, 630] on icon at bounding box center [114, 635] width 12 height 15
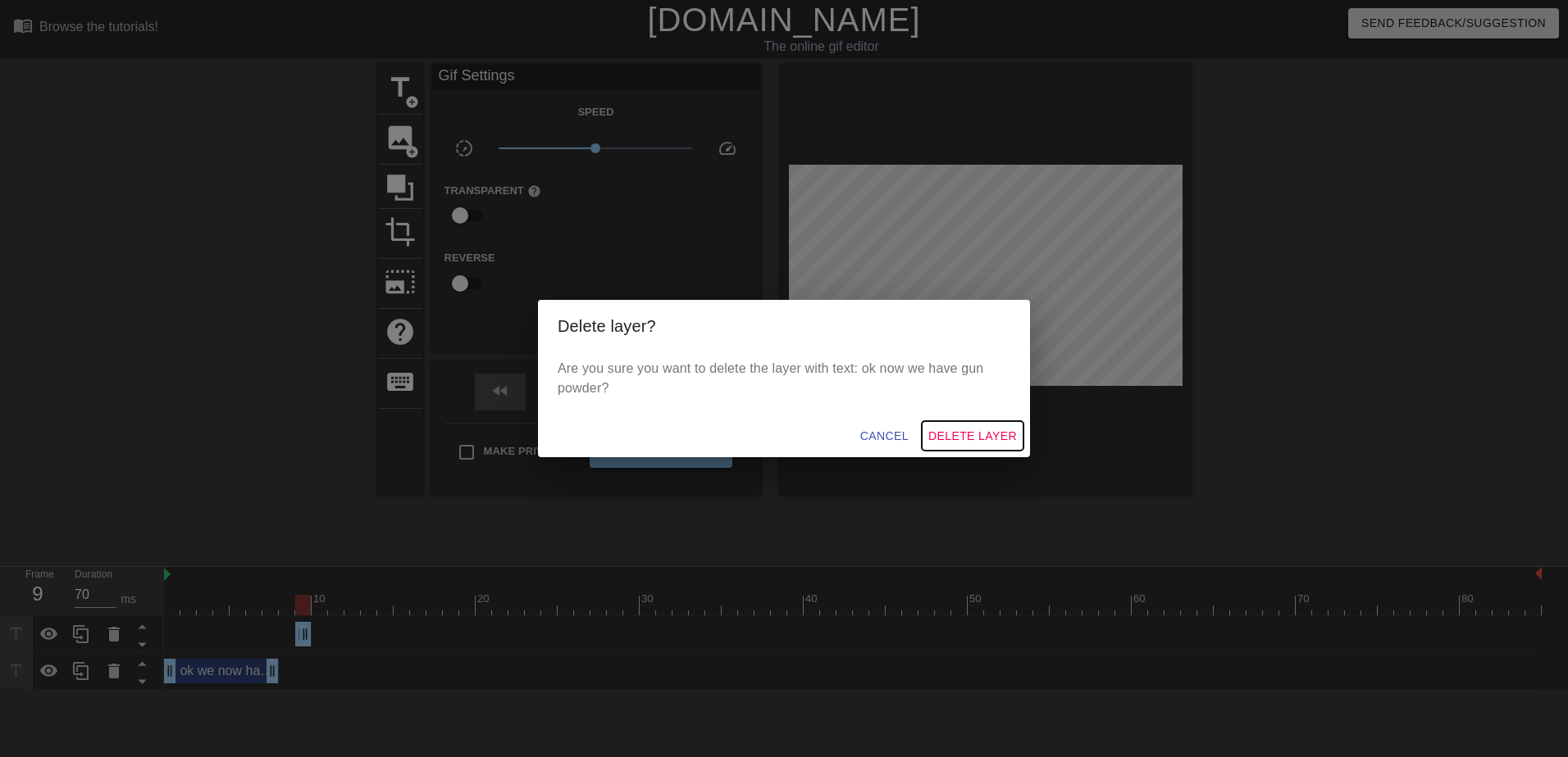
click at [955, 437] on span "Delete Layer" at bounding box center [971, 436] width 88 height 20
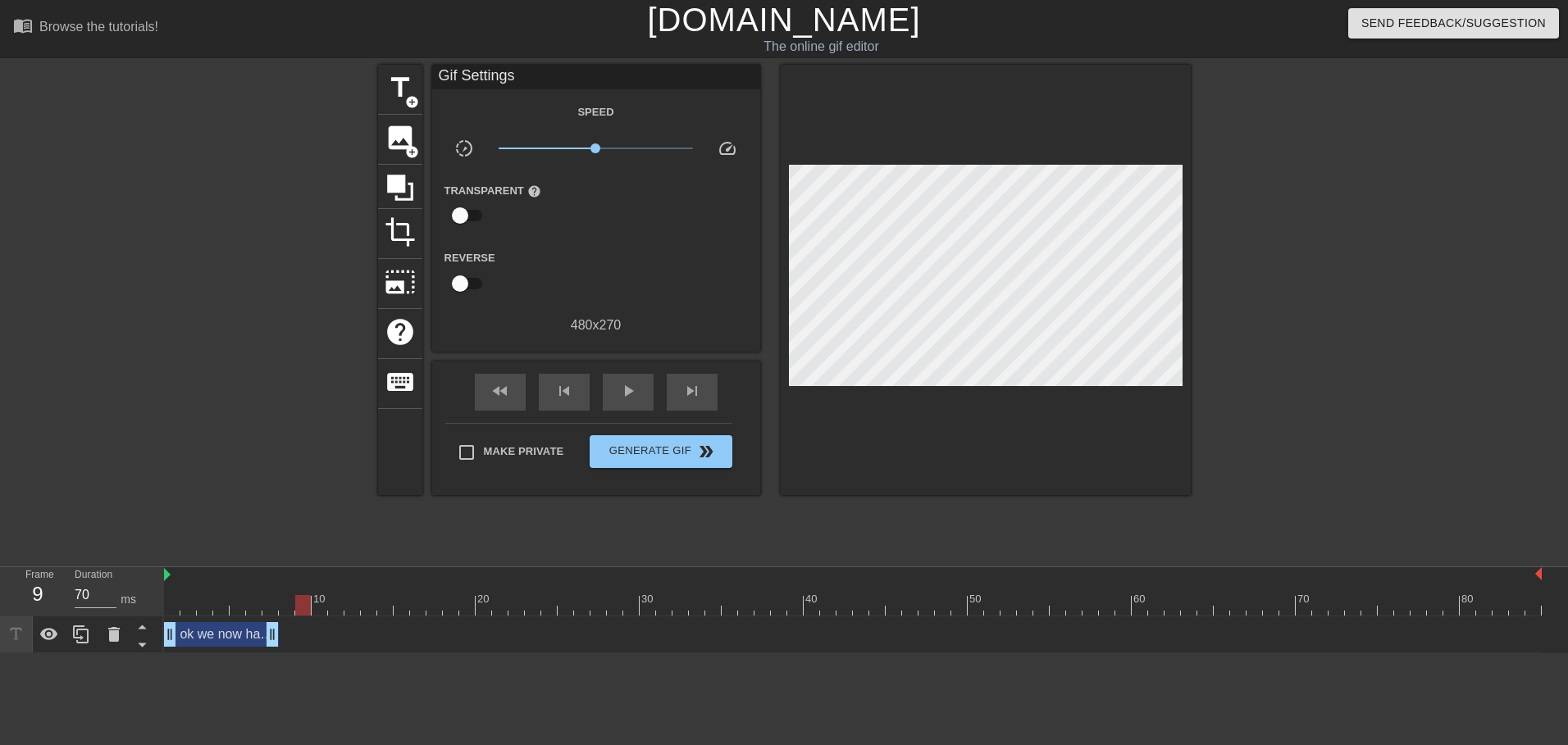
click at [227, 626] on div "ok we now have sulfur drag_handle drag_handle" at bounding box center [222, 634] width 115 height 25
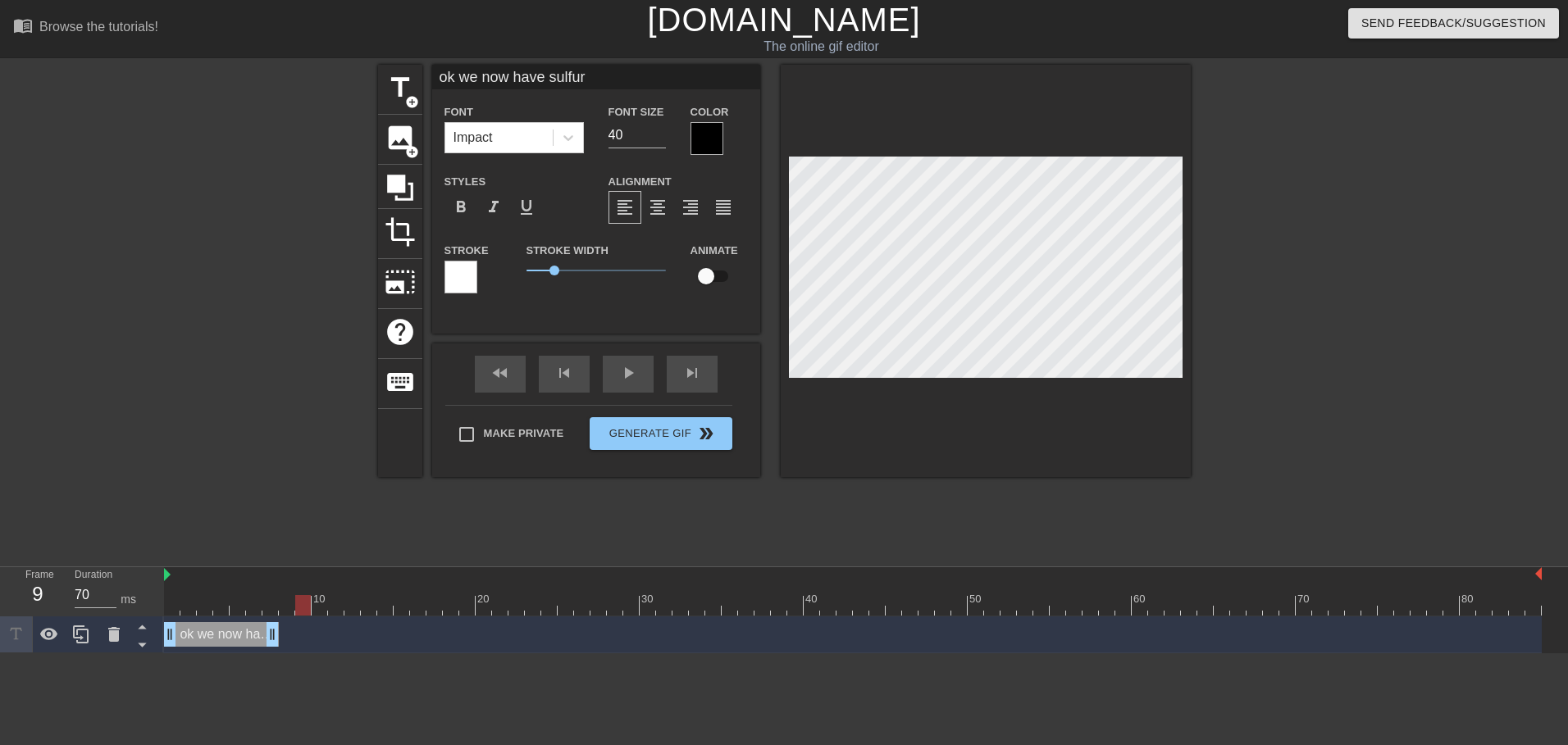
click at [224, 634] on div "ok we now have sulfur drag_handle drag_handle" at bounding box center [222, 634] width 115 height 25
click at [228, 636] on div "ok we now have sulfur drag_handle drag_handle" at bounding box center [222, 634] width 115 height 25
click at [196, 637] on div "ok we now have sulfur drag_handle drag_handle" at bounding box center [222, 634] width 115 height 25
click at [111, 637] on icon at bounding box center [114, 635] width 12 height 15
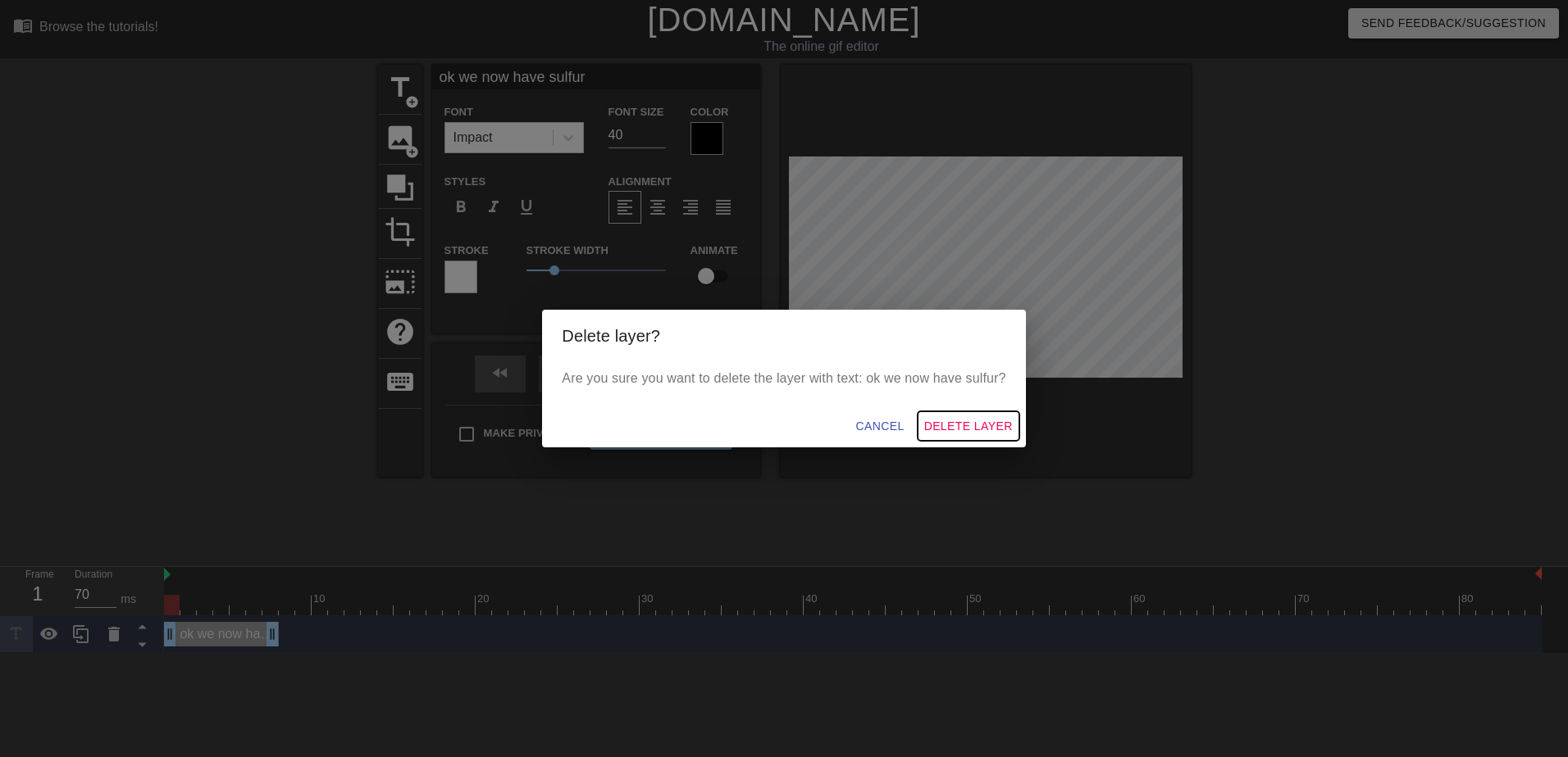
click at [965, 425] on span "Delete Layer" at bounding box center [968, 427] width 88 height 20
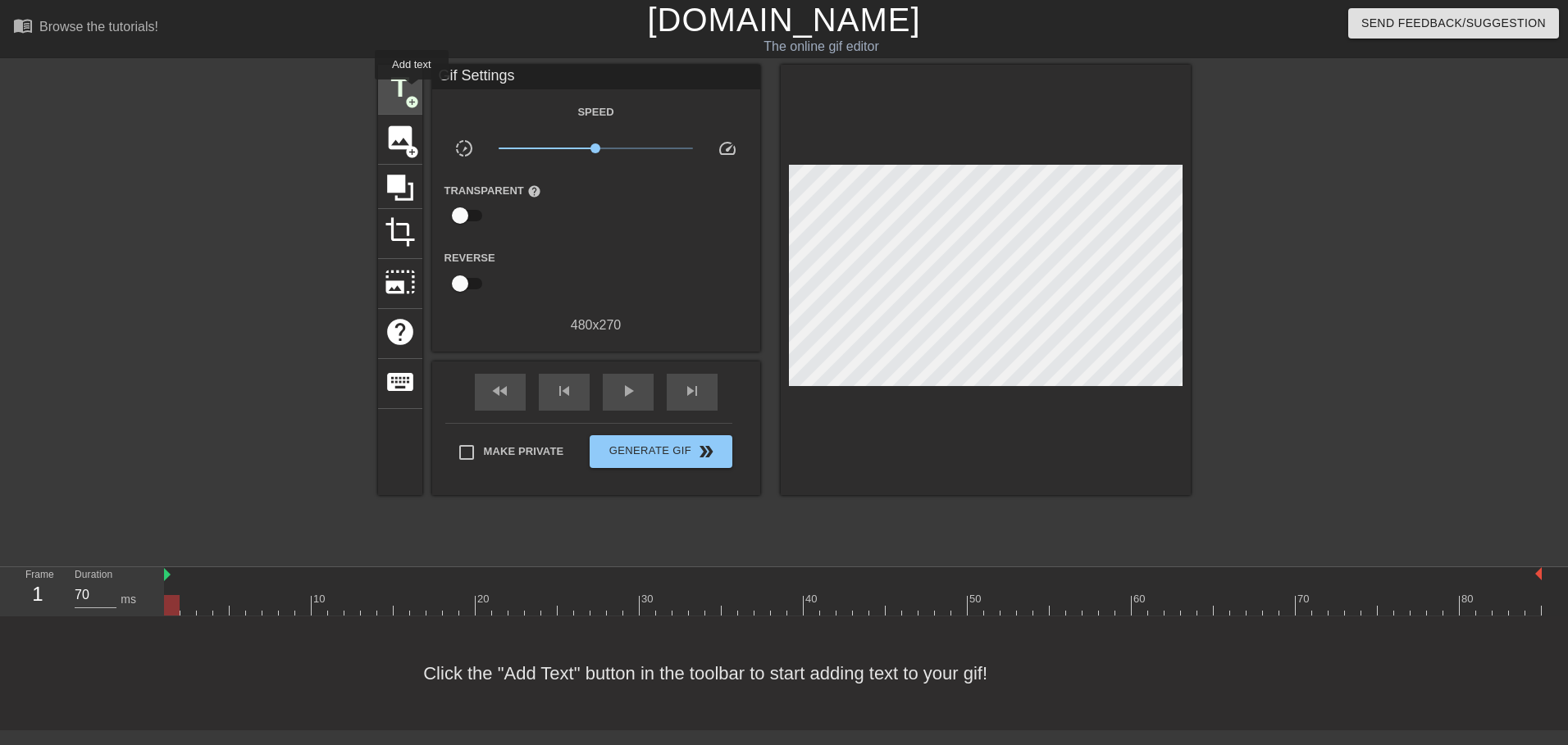
click at [416, 89] on div "title add_circle" at bounding box center [400, 89] width 45 height 50
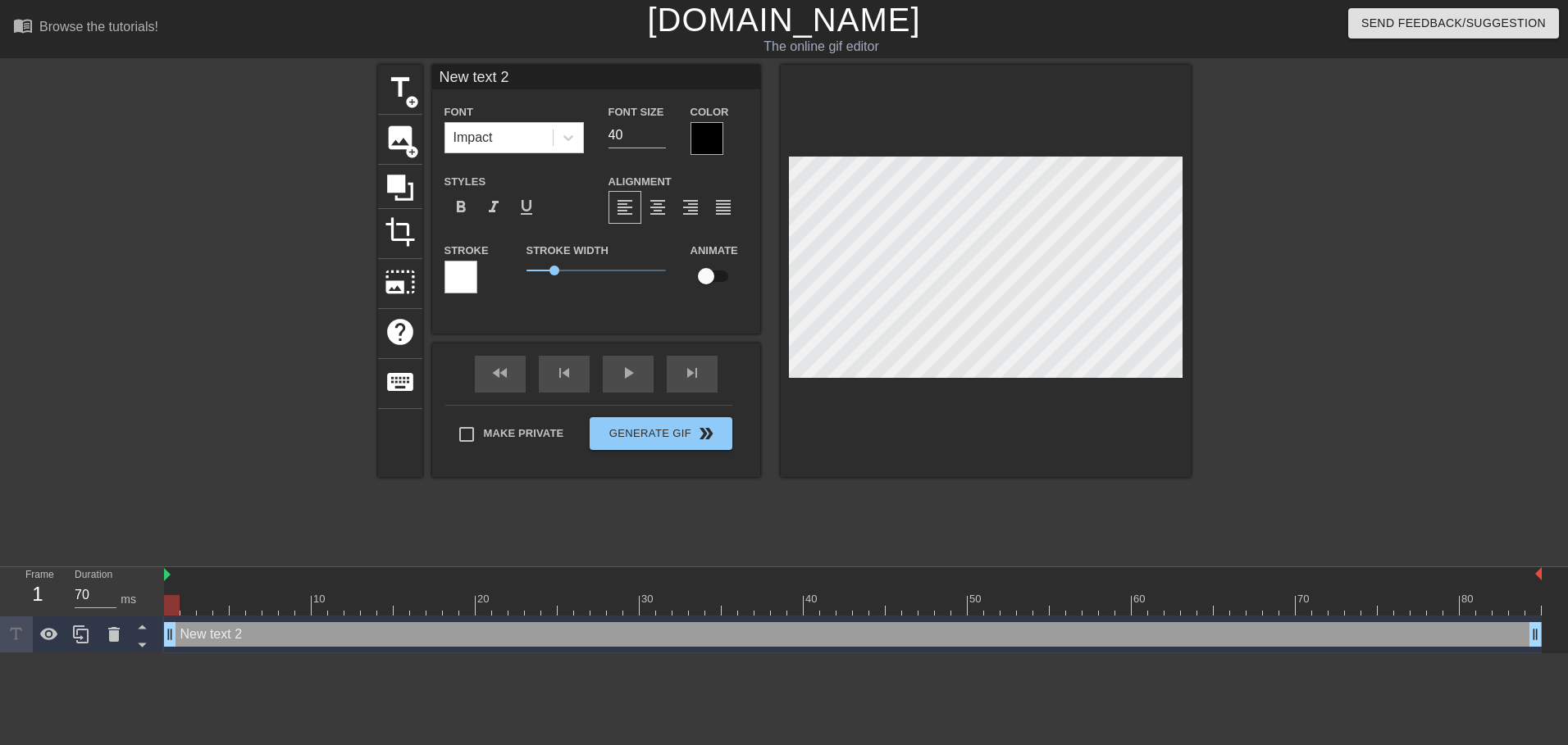
scroll to position [3, 4]
type input "o"
type textarea "o"
type input "ok"
type textarea "ok"
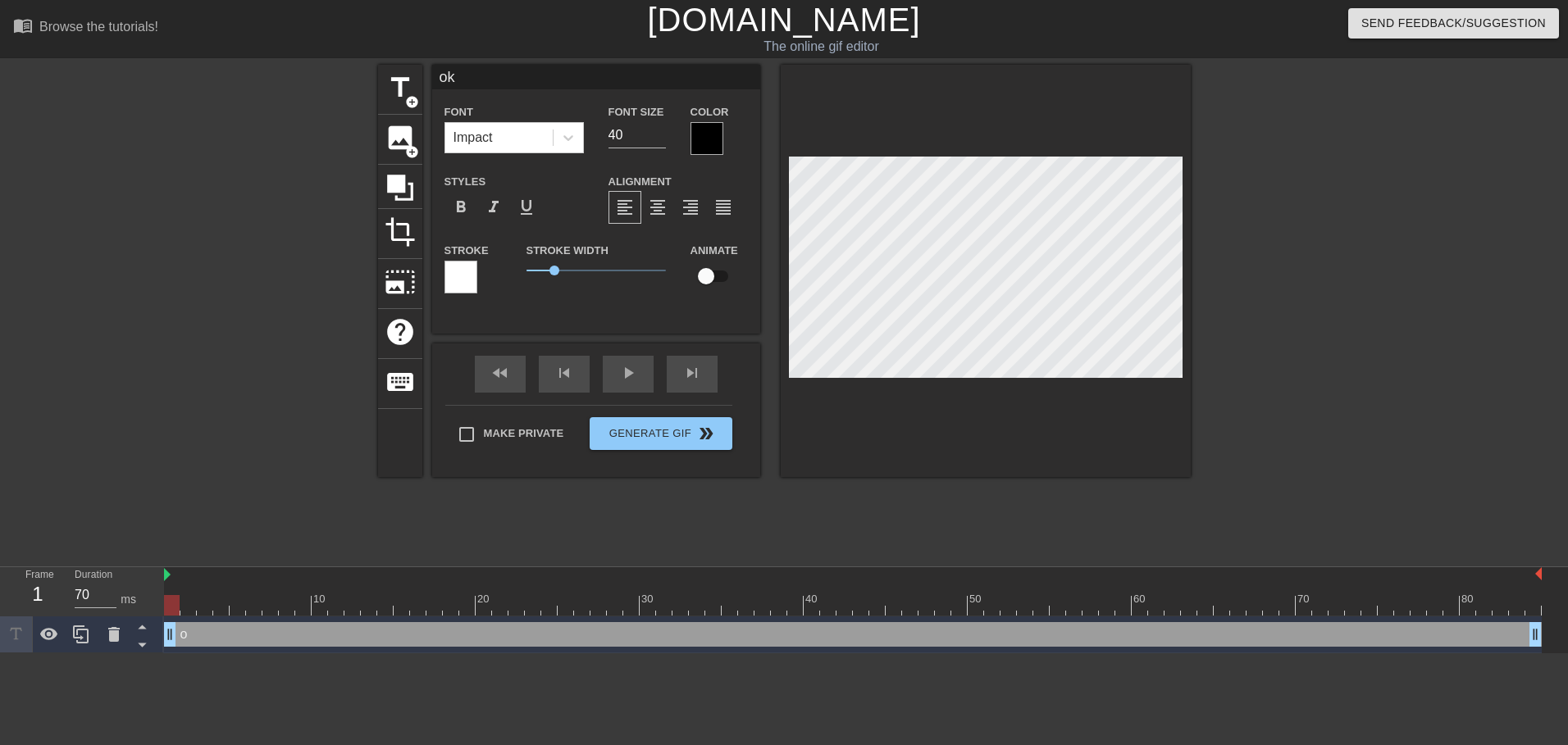
type input "ok"
type textarea "ok"
type input "ok w"
type textarea "ok w"
type input "ok we"
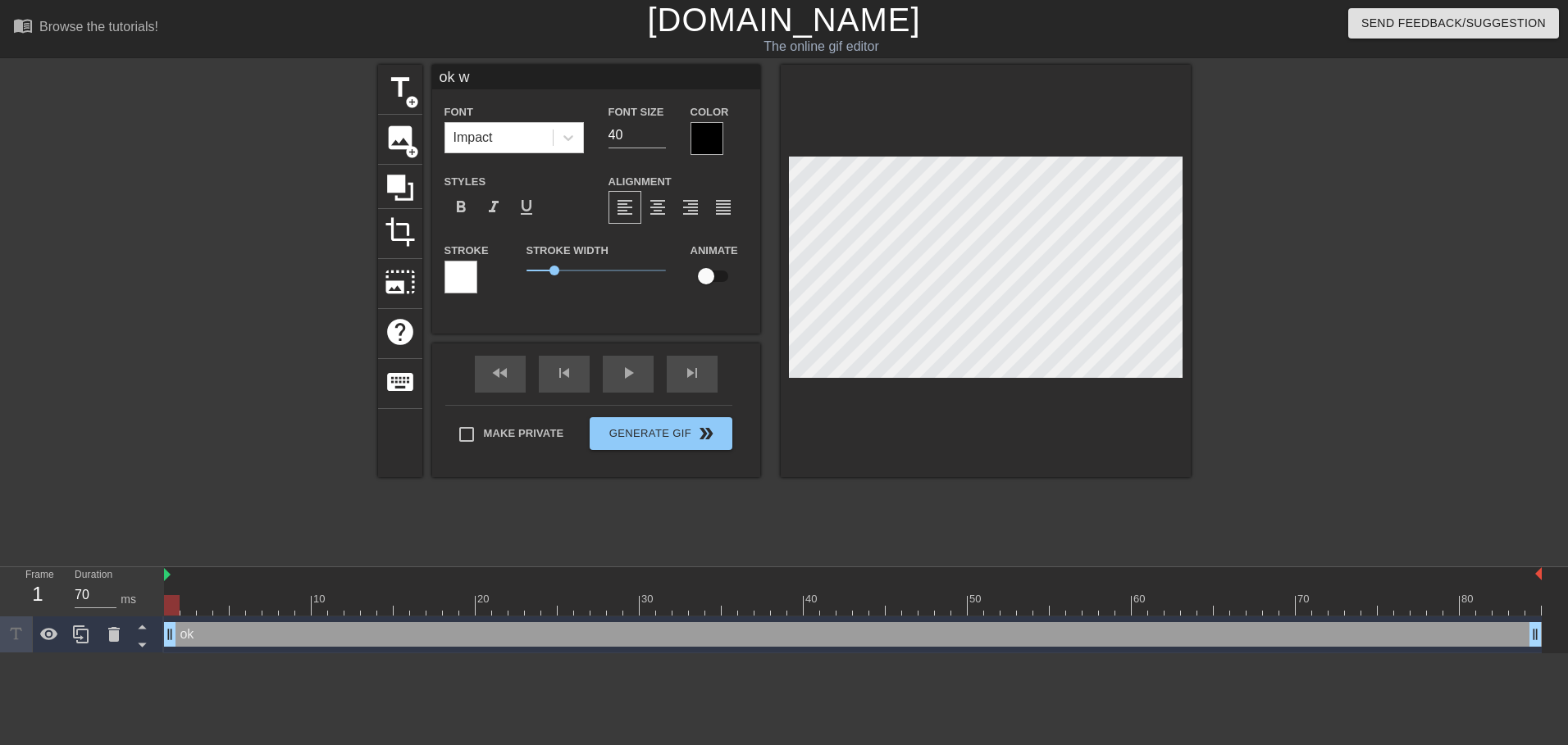
type textarea "ok we"
type input "ok we"
type textarea "ok we"
type input "ok we n"
type textarea "ok we n"
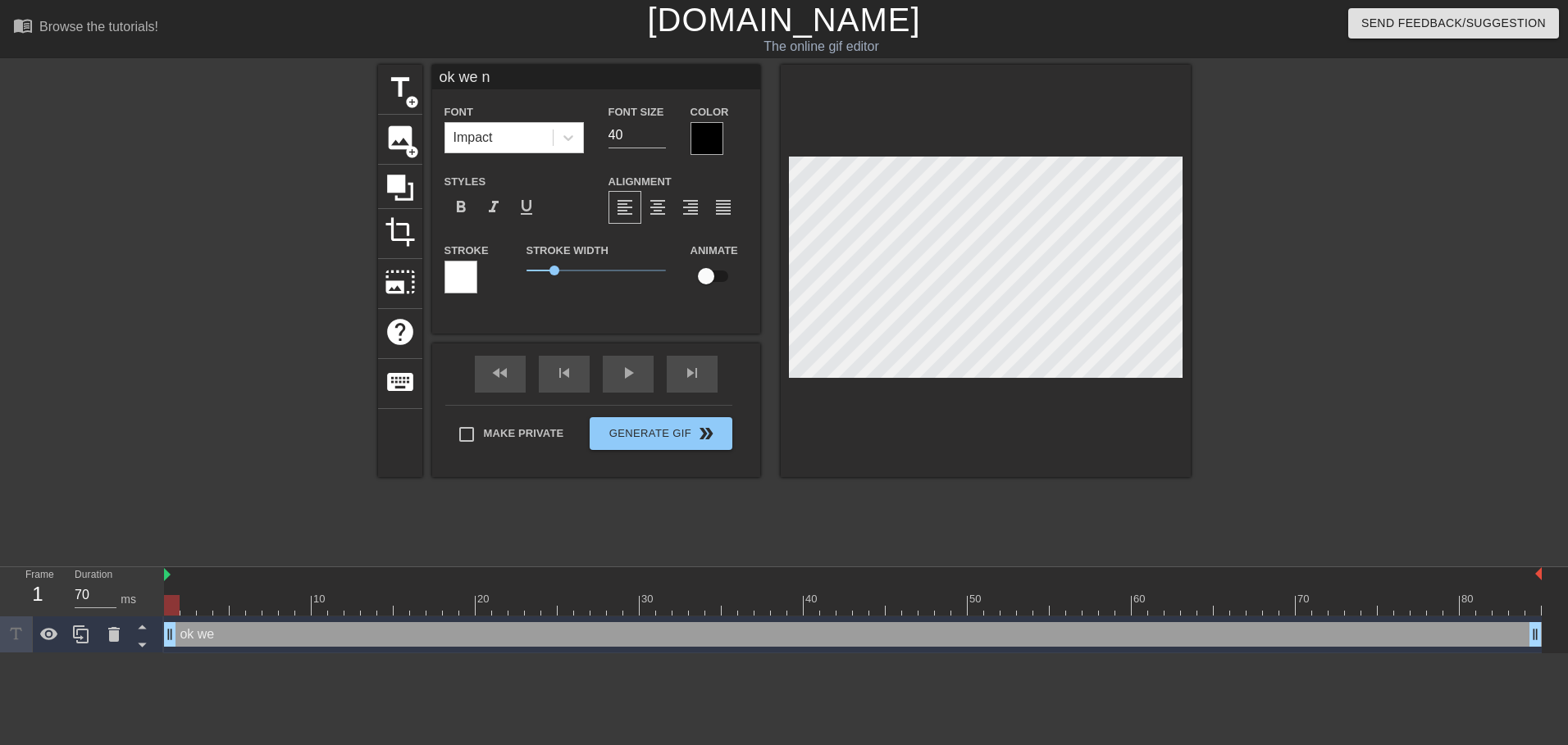
type input "ok we no"
type textarea "ok we no"
type input "ok we now"
type textarea "ok we now"
type input "ok we now"
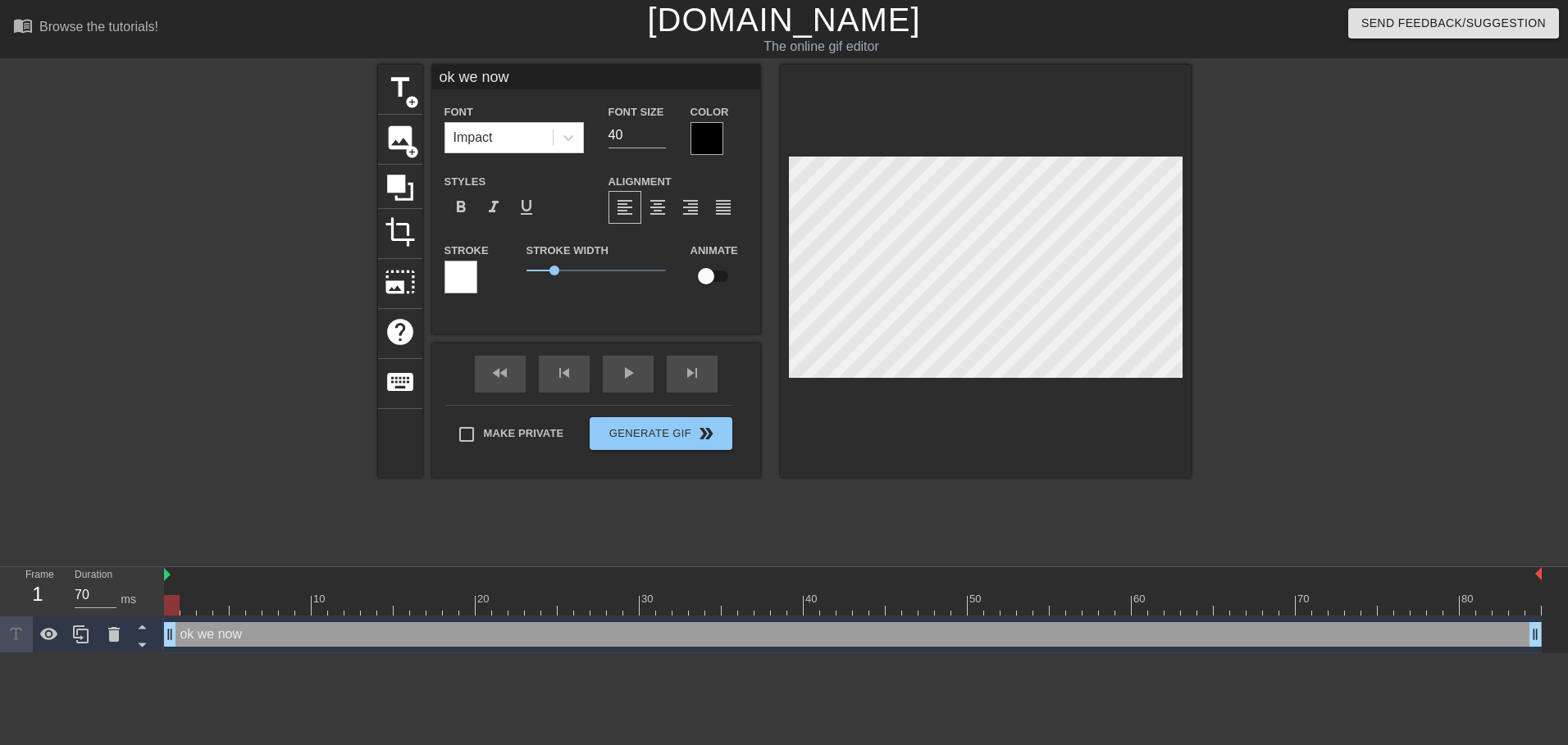
type textarea "ok we now"
type input "ok we now h"
type textarea "ok we now h"
type input "ok we now ha"
type textarea "ok we now ha"
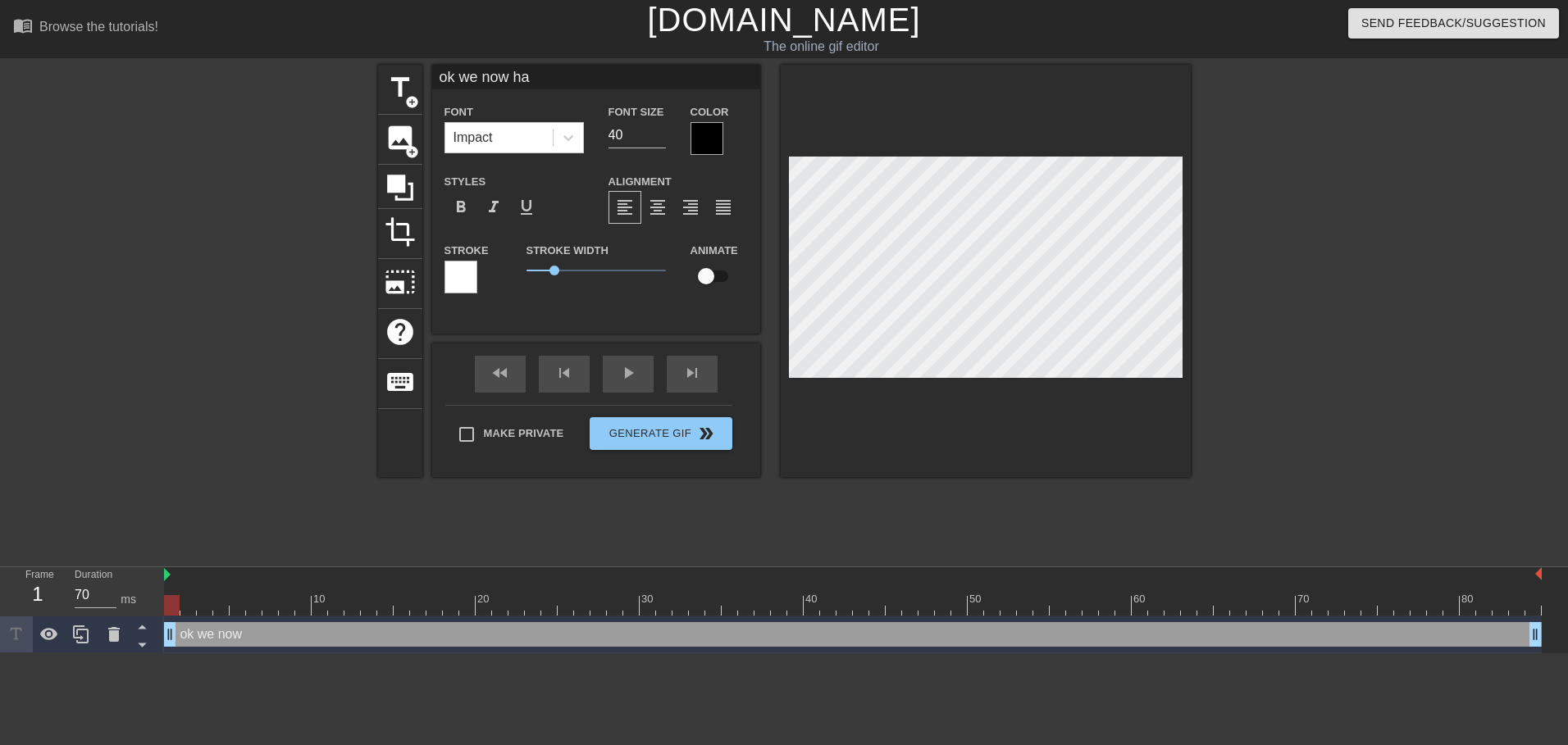
type input "ok we now hav"
type textarea "ok we now hav"
type input "ok we now have"
type textarea "ok we now have"
type input "ok we now have"
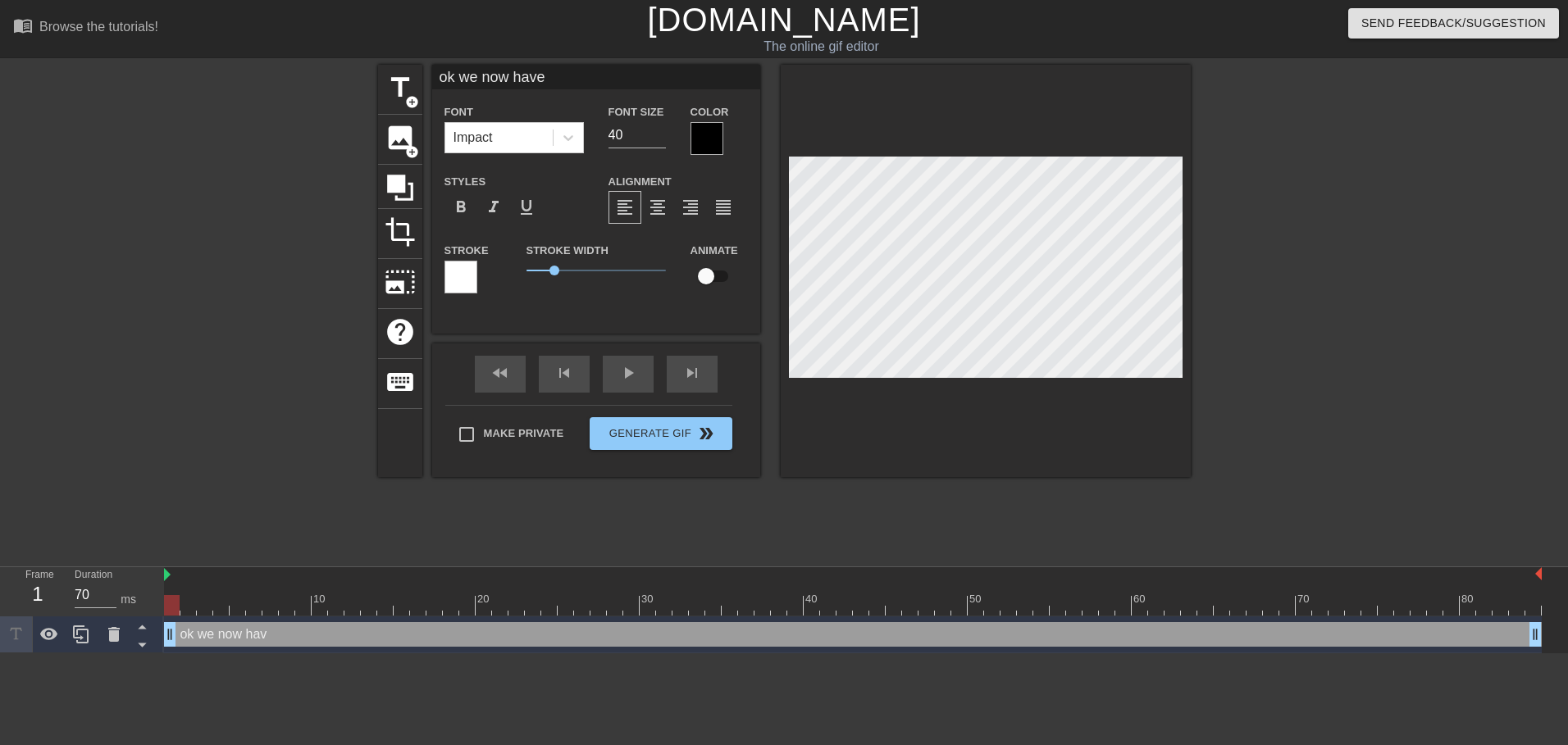
type textarea "ok we now have"
type input "ok we now have b"
type textarea "ok we now have b"
type input "ok we now have bo"
type textarea "ok we now have bo"
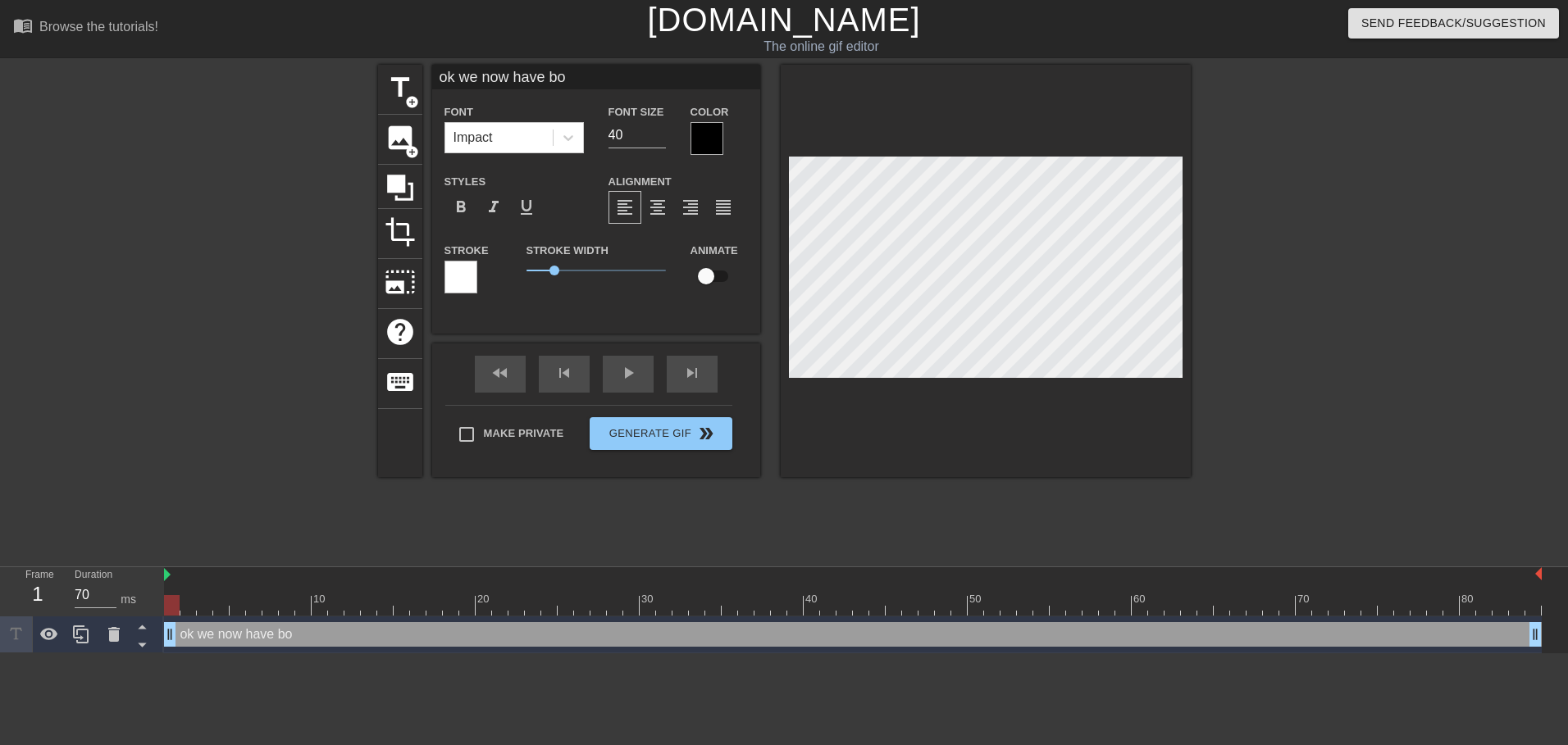
type input "ok we now have boo"
type textarea "ok we now have boo"
type input "ok we now have boom"
type textarea "ok we now have boom"
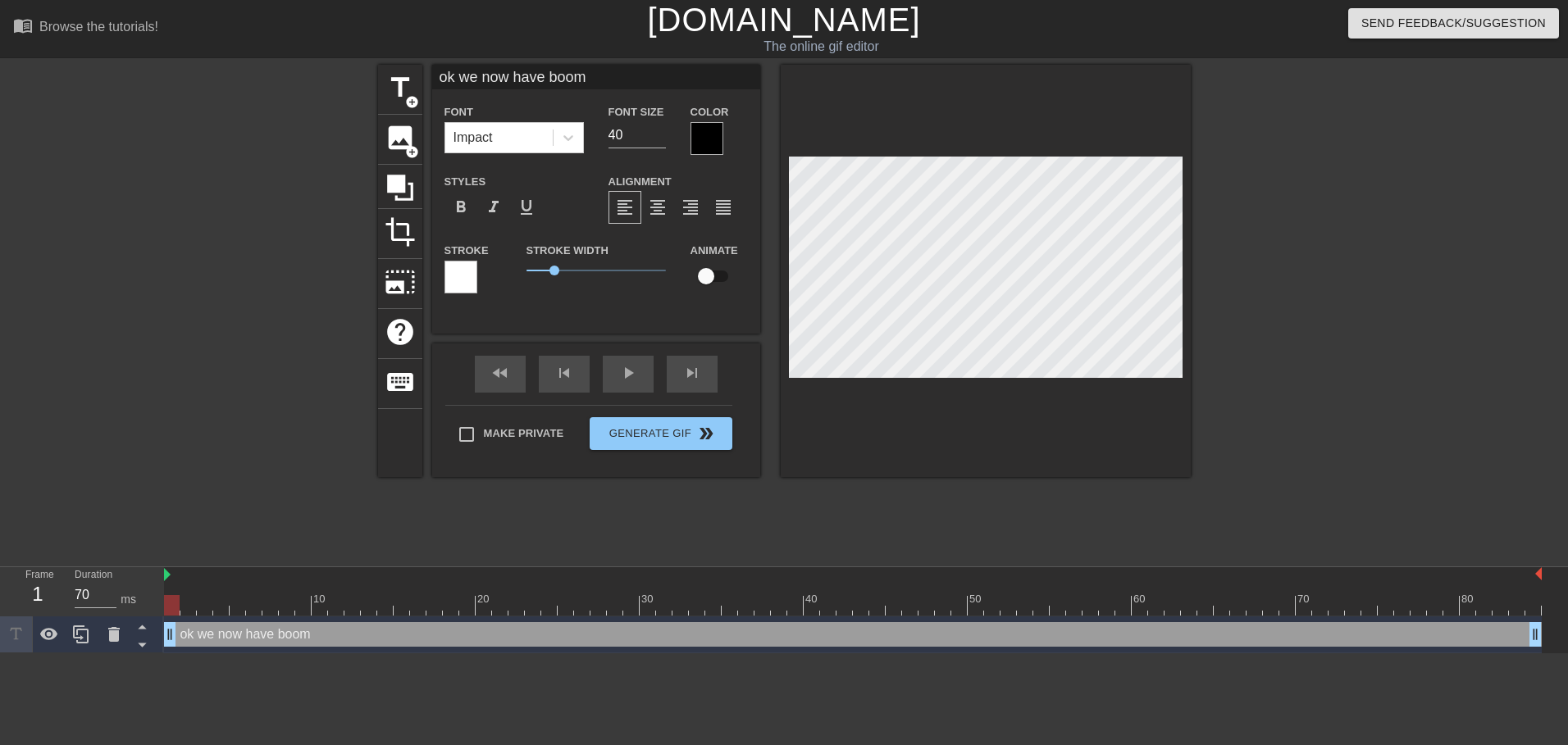
scroll to position [3, 5]
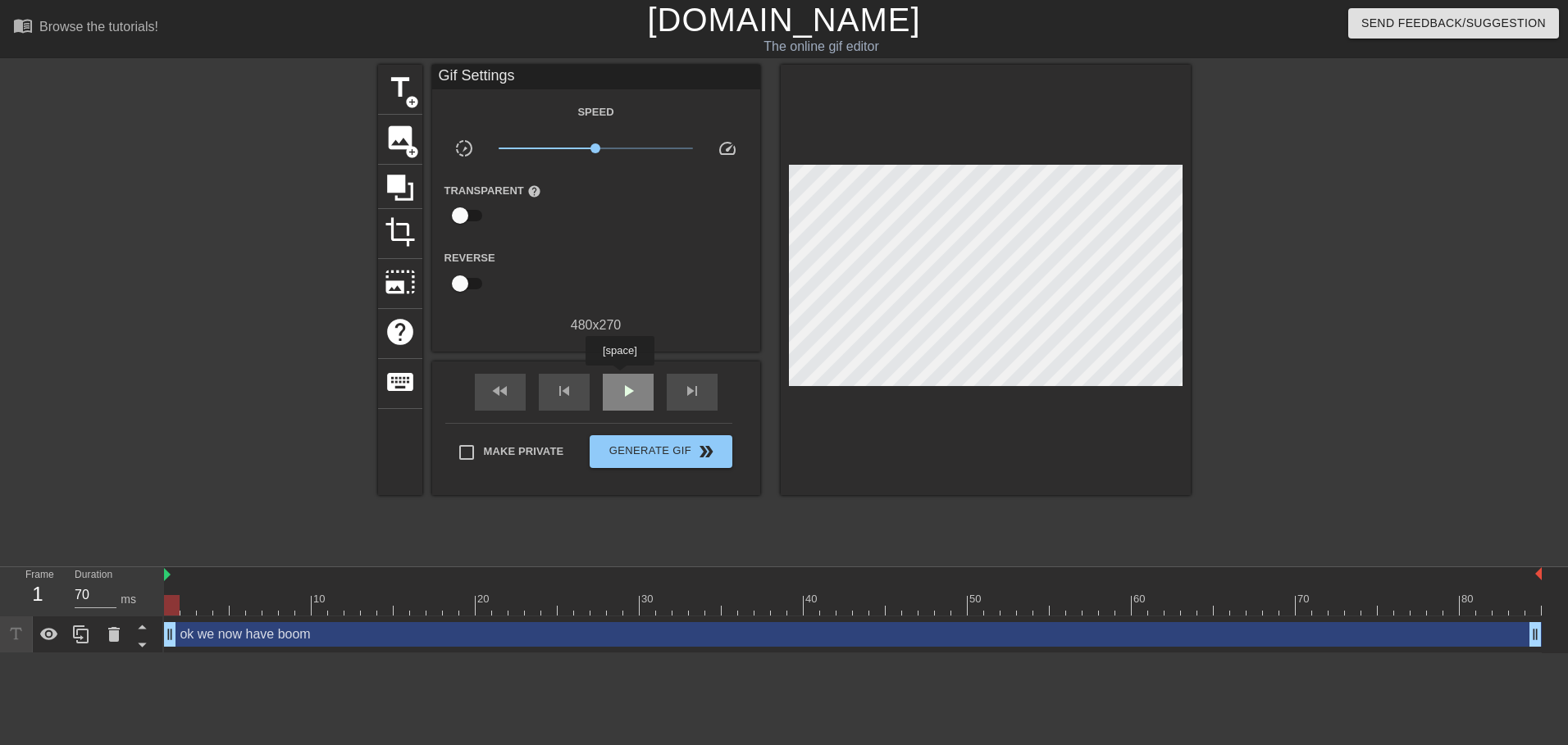
click at [619, 377] on div "play_arrow" at bounding box center [628, 392] width 51 height 36
click at [623, 377] on div "pause" at bounding box center [628, 392] width 51 height 36
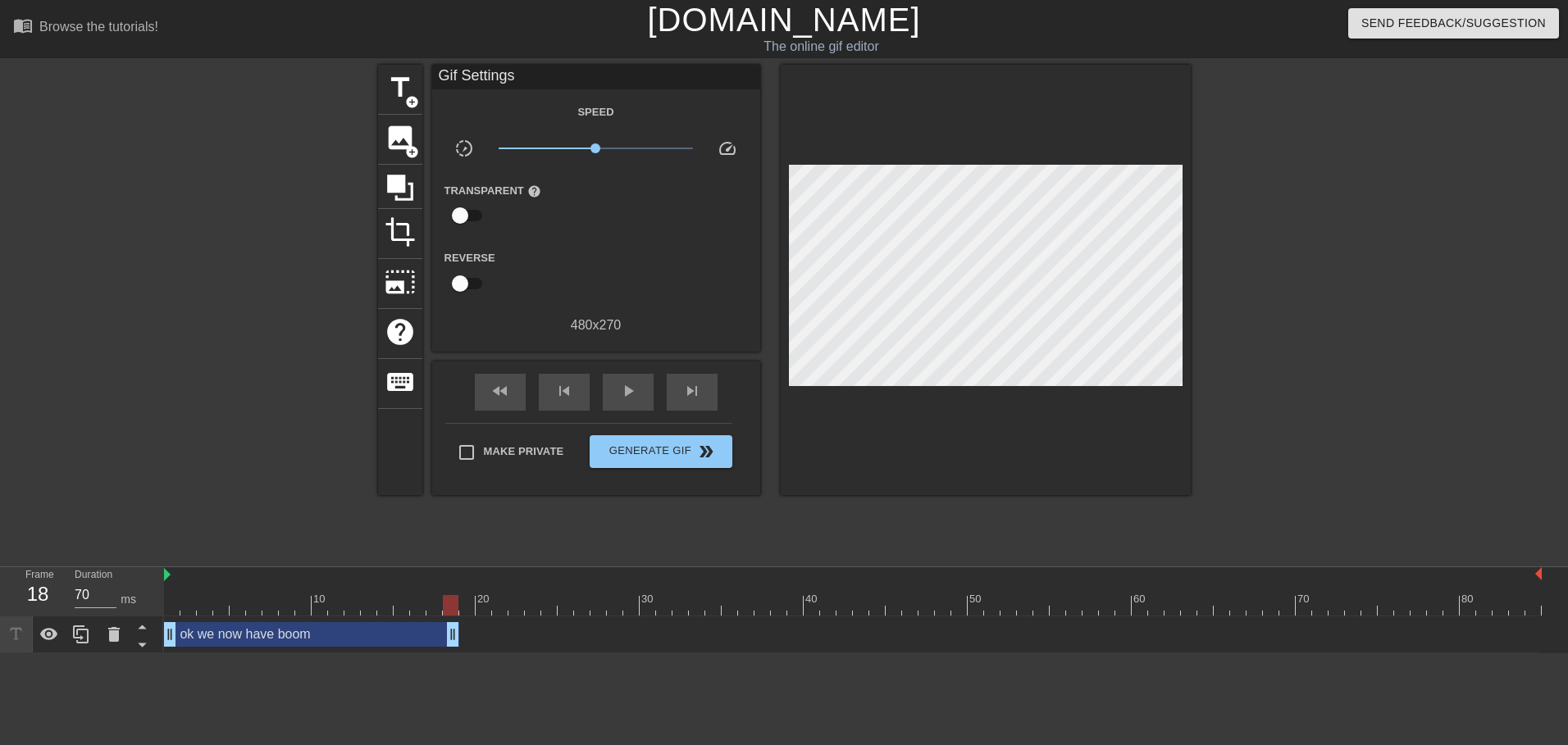
drag, startPoint x: 1533, startPoint y: 632, endPoint x: 446, endPoint y: 640, distance: 1087.0
click at [638, 394] on div "play_arrow" at bounding box center [628, 392] width 51 height 36
click at [637, 394] on span "pause" at bounding box center [628, 391] width 20 height 20
drag, startPoint x: 451, startPoint y: 636, endPoint x: 424, endPoint y: 639, distance: 27.2
click at [622, 393] on span "play_arrow" at bounding box center [628, 391] width 20 height 20
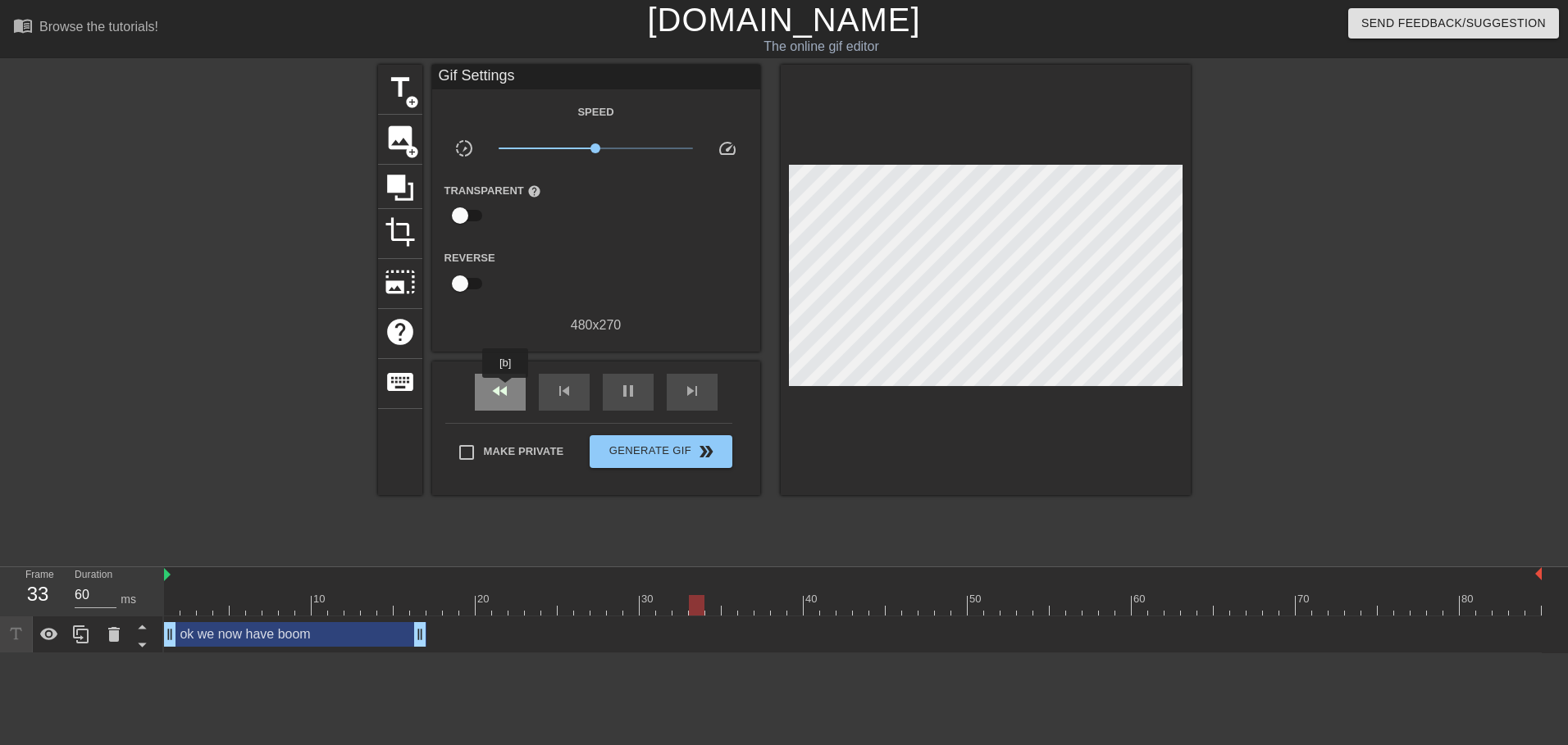
click at [506, 388] on span "fast_rewind" at bounding box center [500, 391] width 20 height 20
type input "70"
click at [663, 450] on span "Generate Gif double_arrow" at bounding box center [659, 451] width 129 height 20
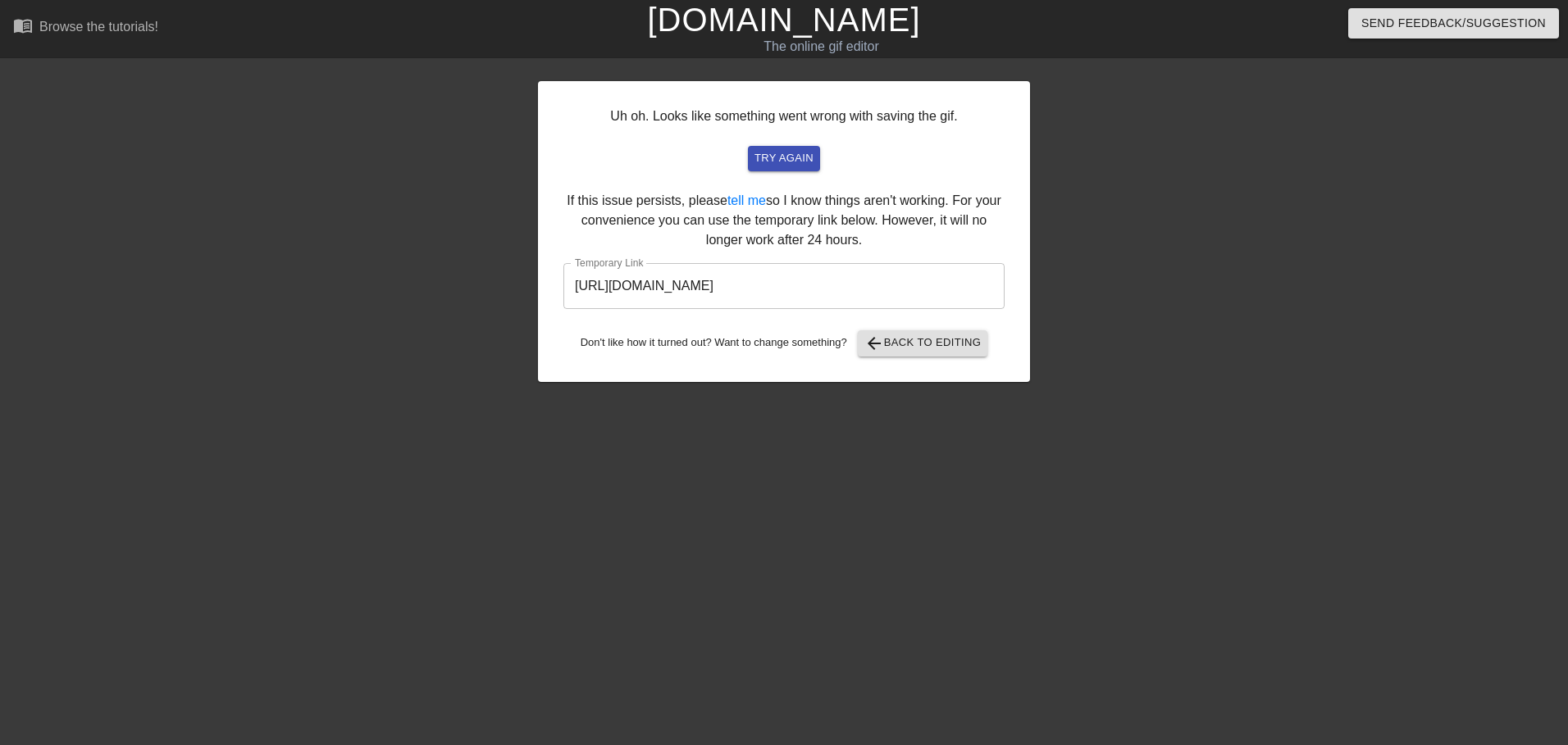
click at [851, 296] on input "[URL][DOMAIN_NAME]" at bounding box center [784, 286] width 441 height 46
click at [846, 285] on input "[URL][DOMAIN_NAME]" at bounding box center [784, 286] width 441 height 46
